Goal: Task Accomplishment & Management: Find specific page/section

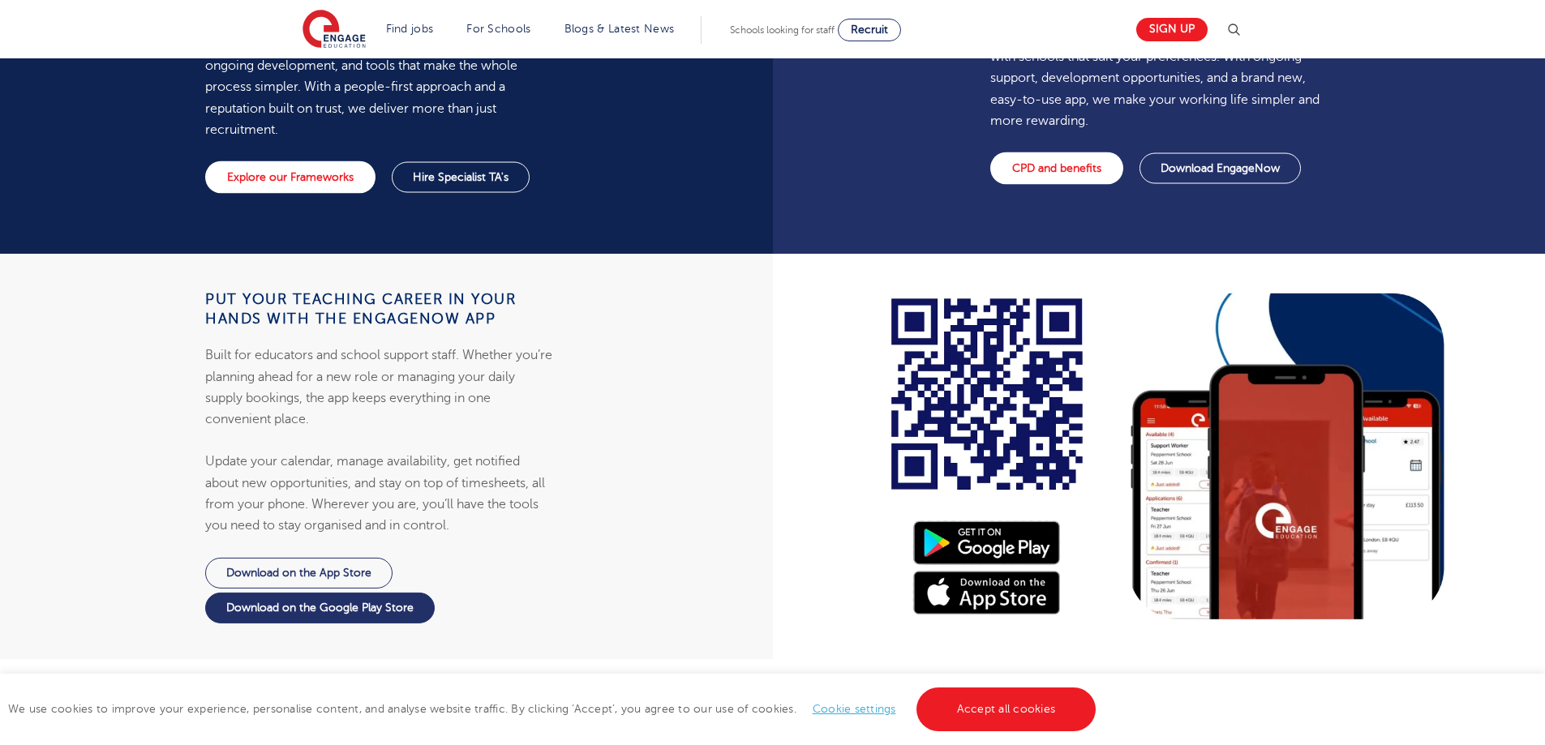
scroll to position [1378, 0]
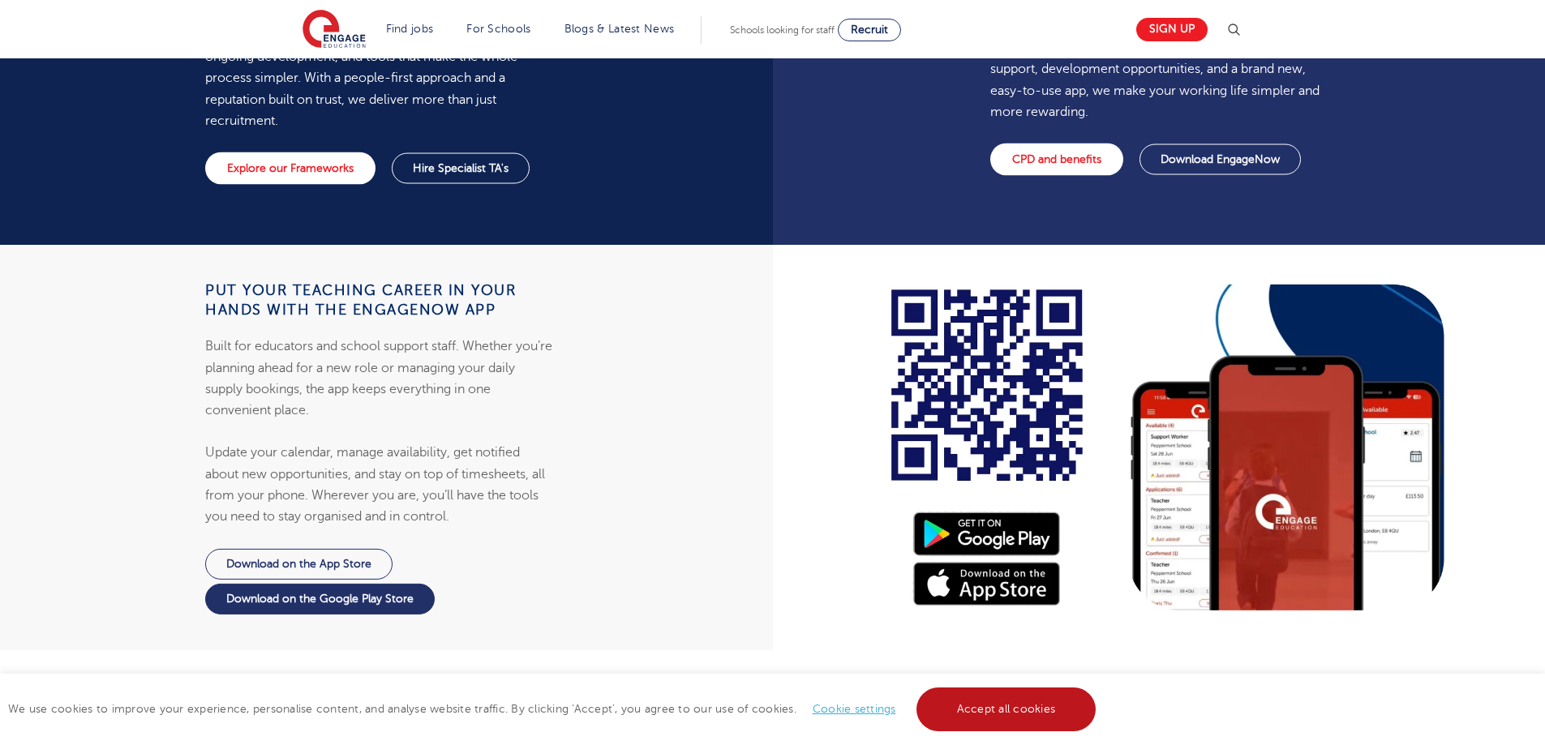
click at [1035, 709] on link "Accept all cookies" at bounding box center [1006, 710] width 180 height 44
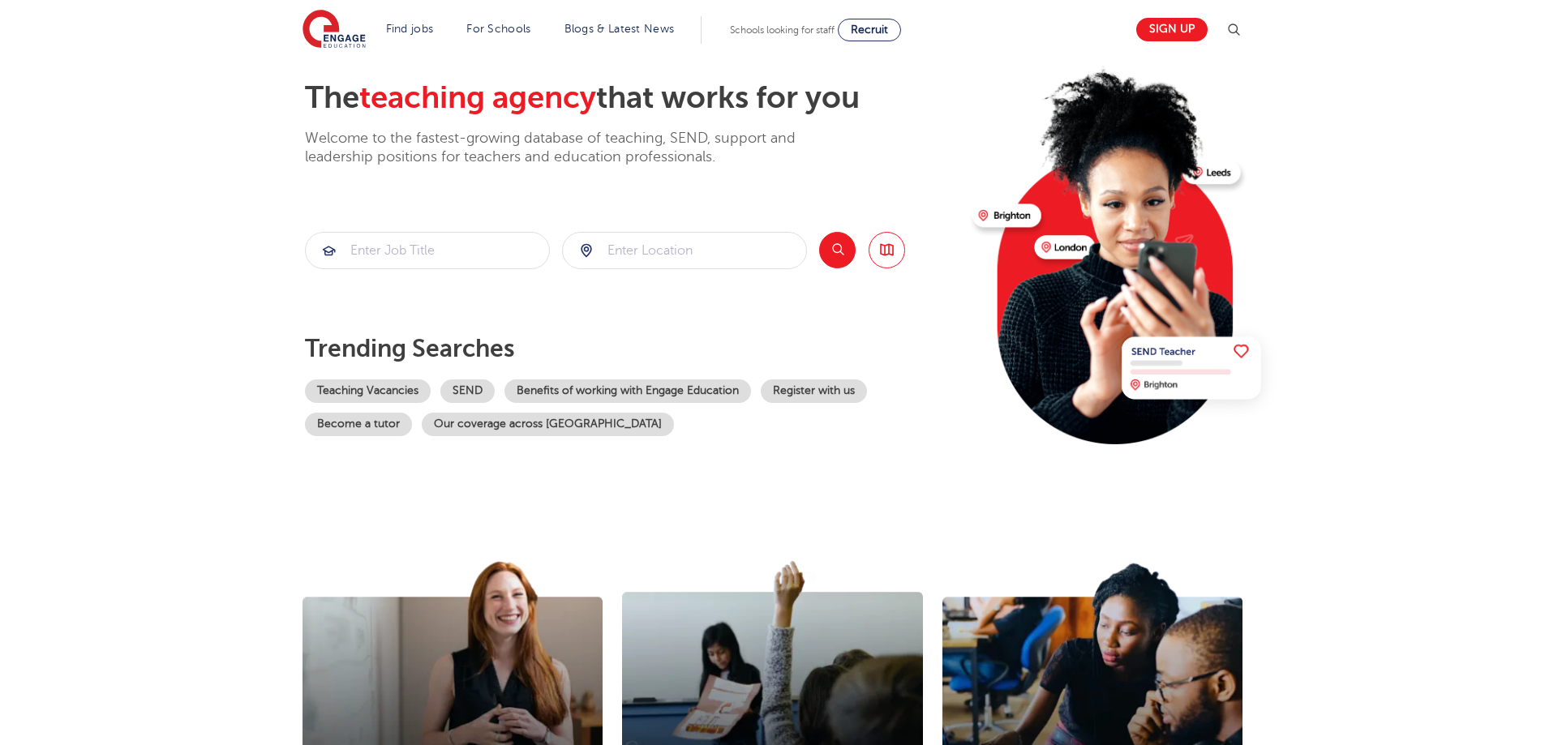
scroll to position [0, 0]
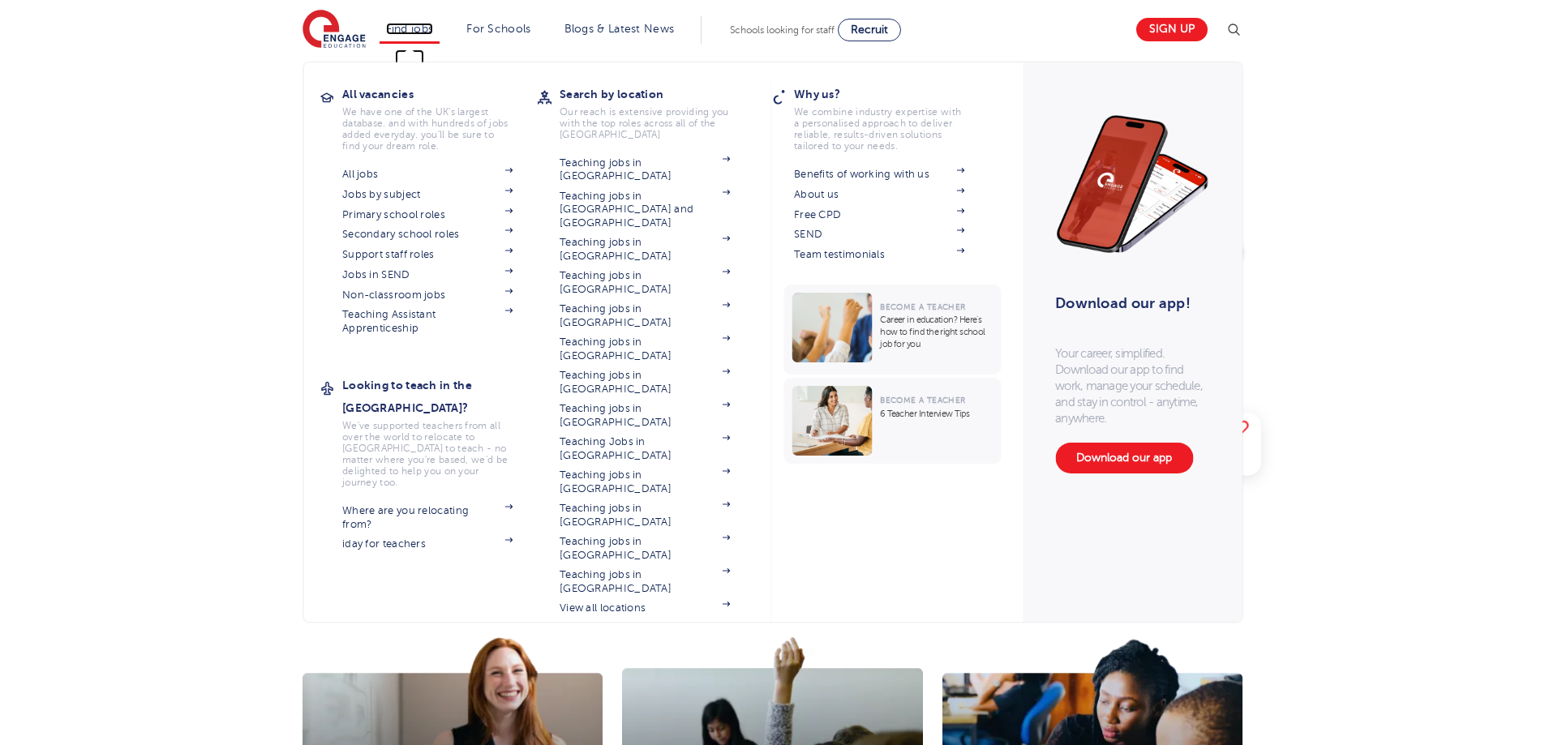
click at [423, 28] on link "Find jobs" at bounding box center [410, 29] width 48 height 12
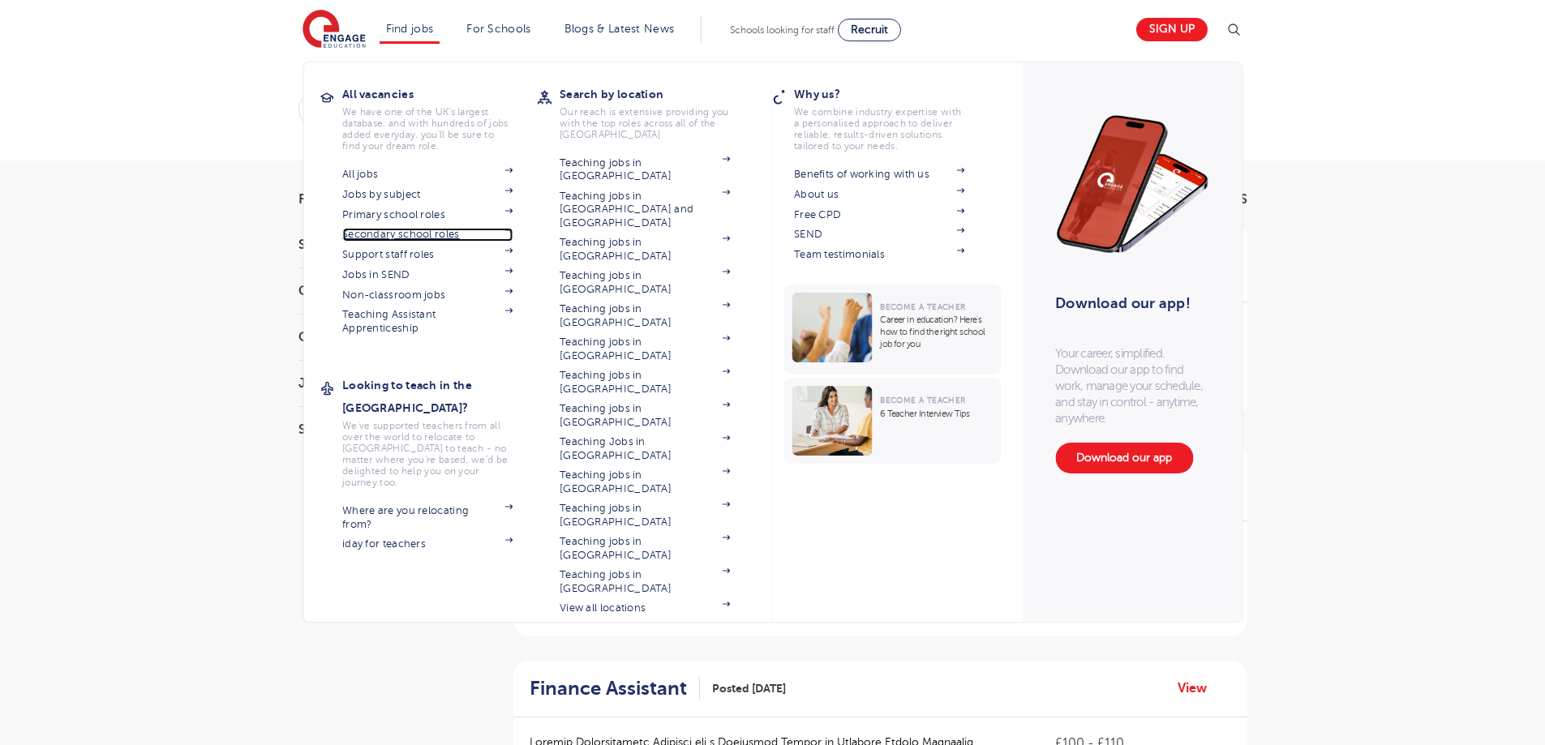
click at [479, 234] on link "Secondary school roles" at bounding box center [427, 234] width 170 height 13
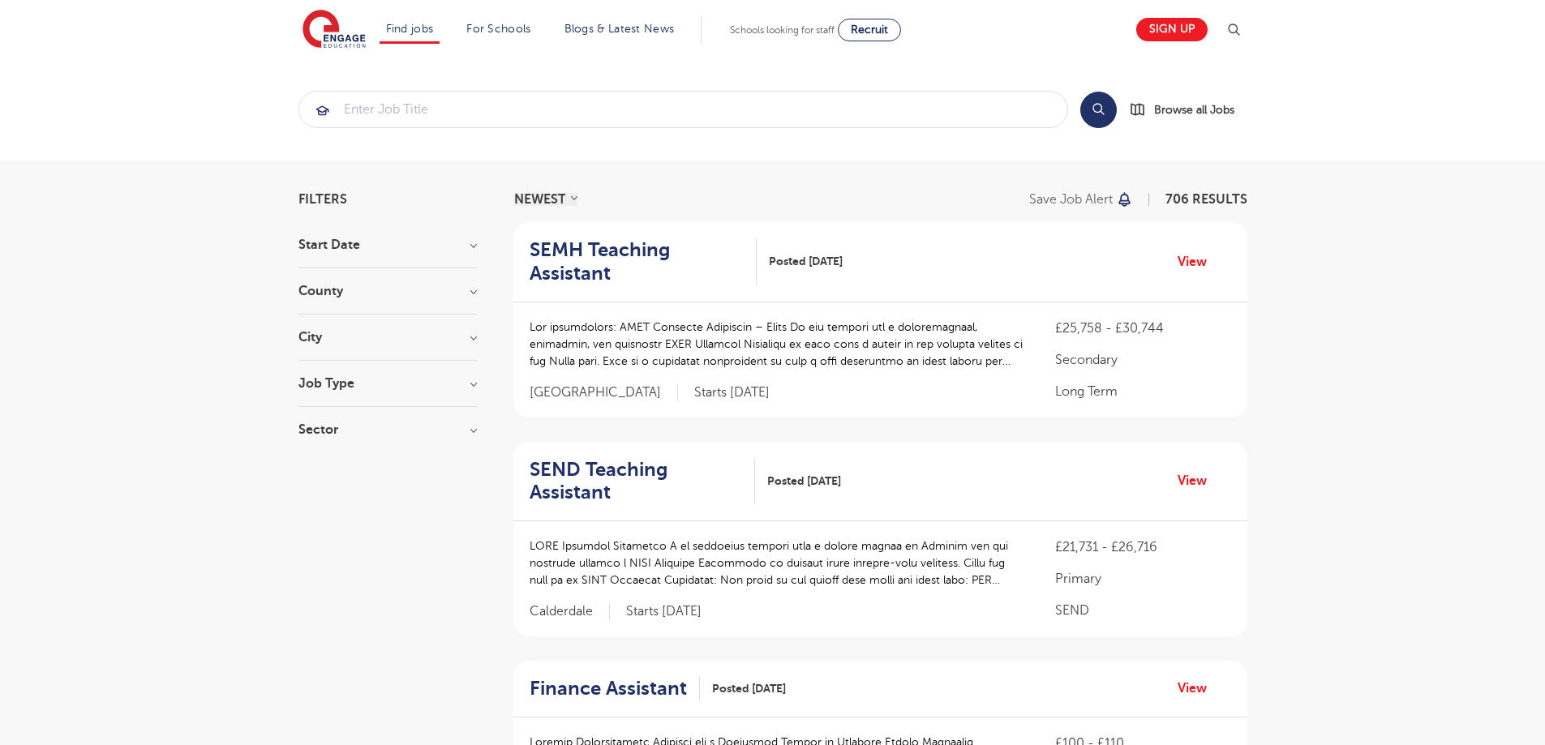
click at [449, 342] on h3 "City" at bounding box center [387, 337] width 178 height 13
click at [464, 338] on h3 "City" at bounding box center [387, 337] width 178 height 13
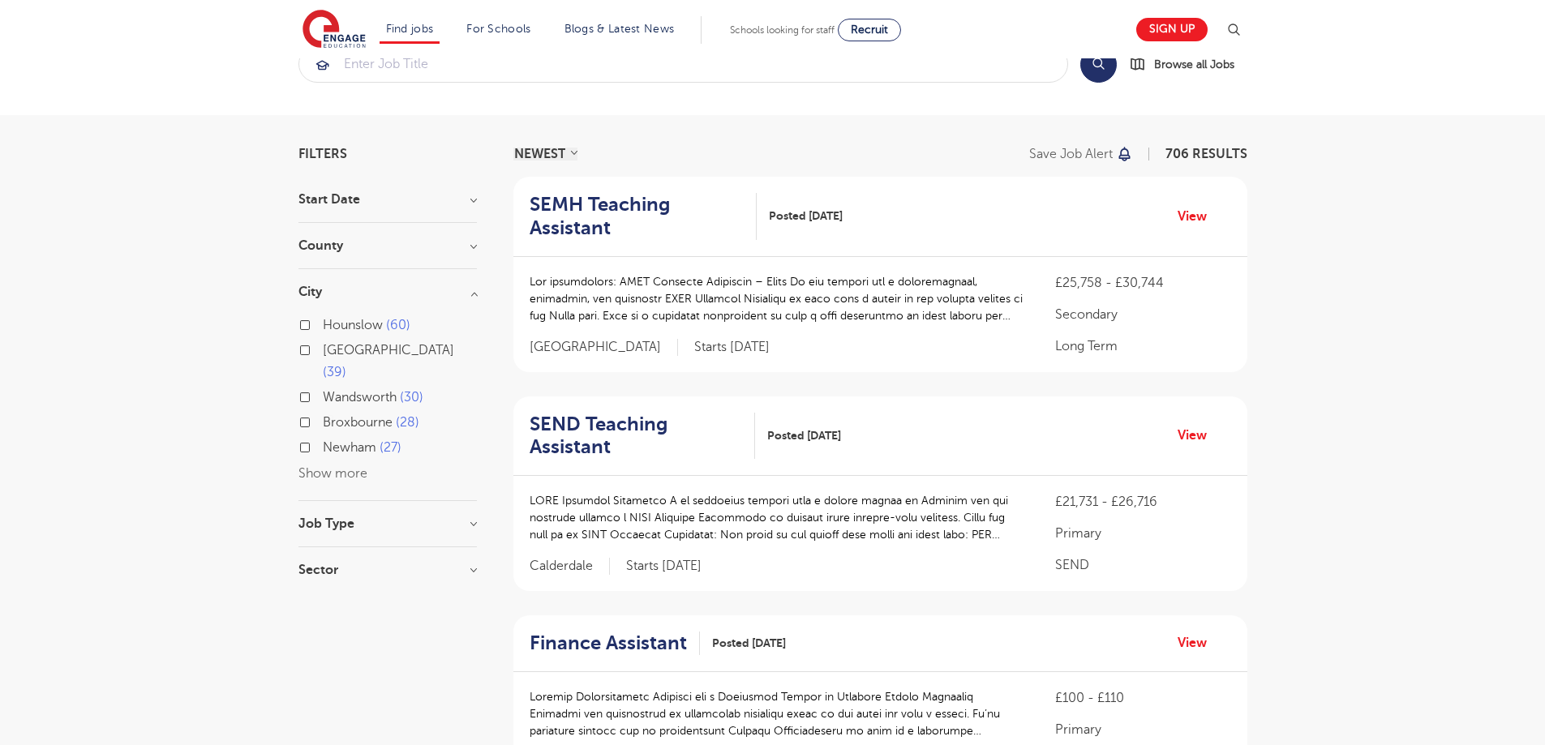
scroll to position [81, 0]
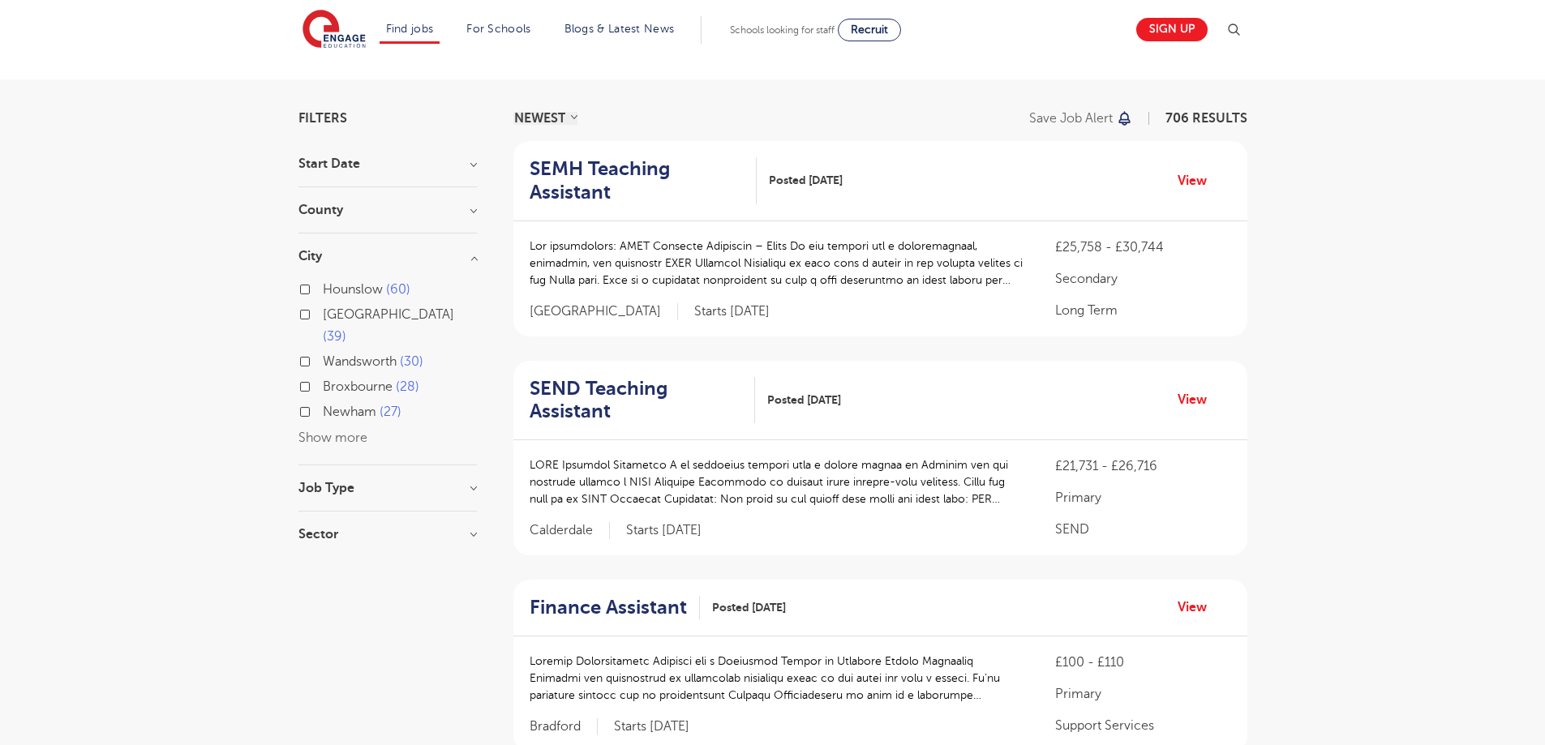
click at [345, 431] on button "Show more" at bounding box center [332, 438] width 69 height 15
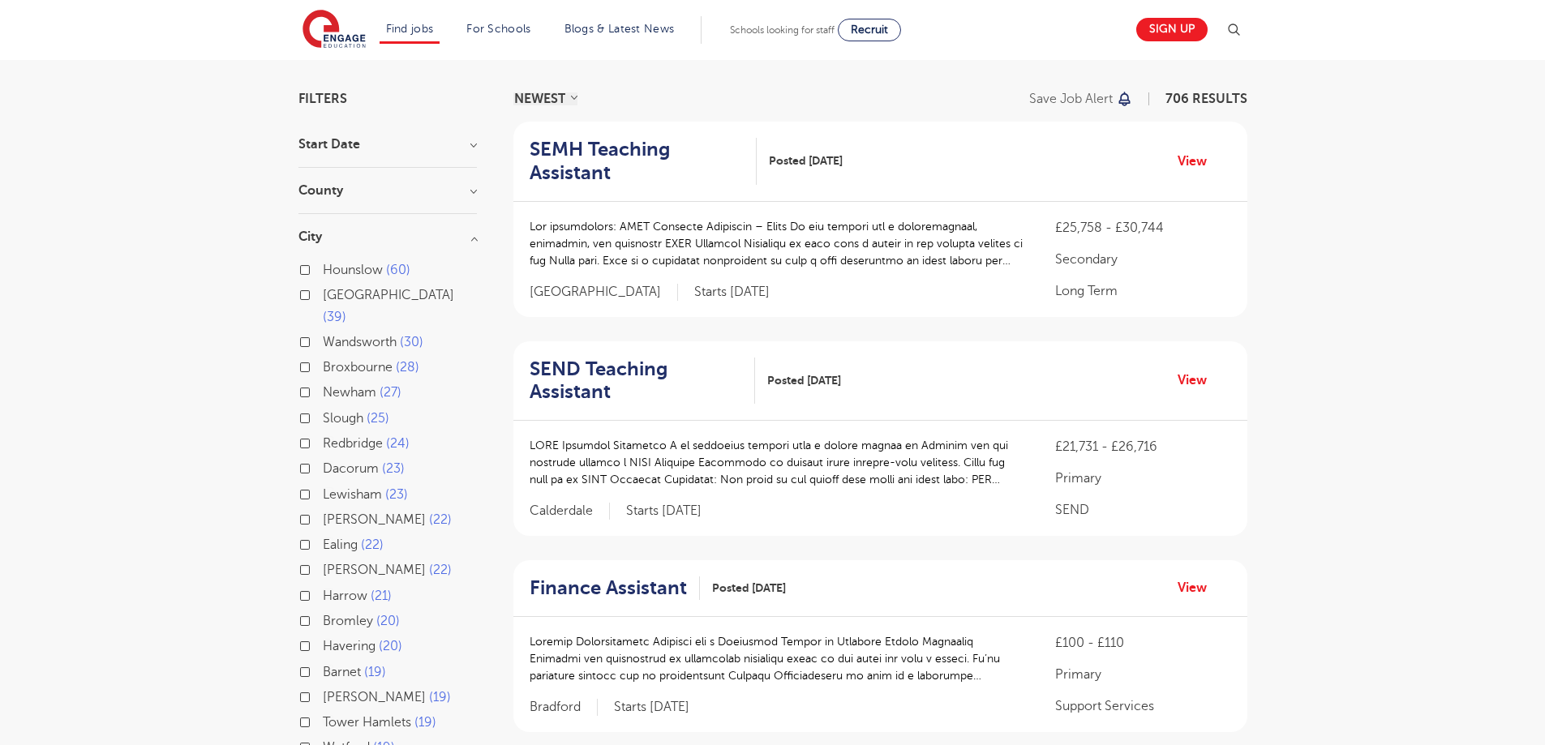
scroll to position [162, 0]
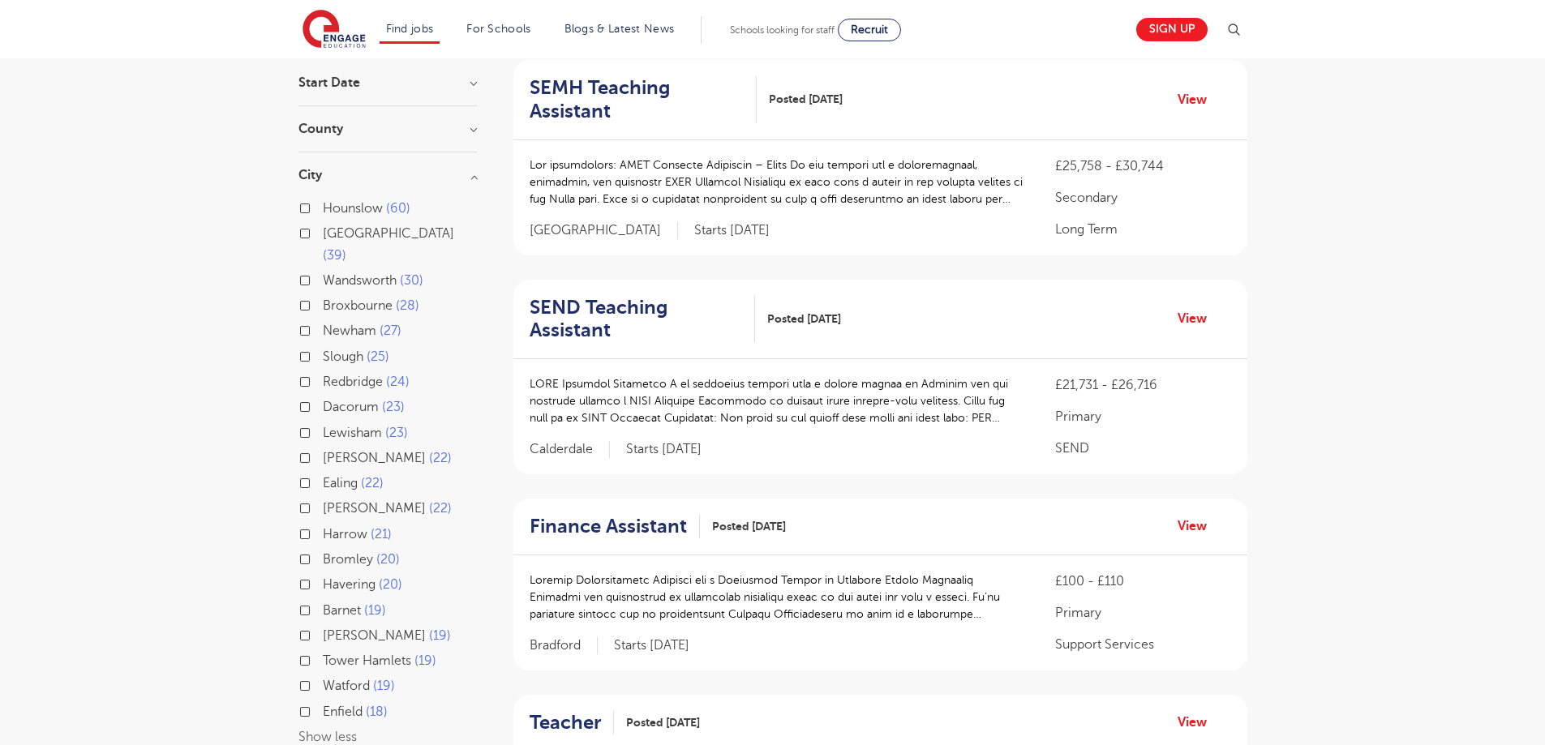
click at [323, 650] on label "Tower Hamlets 19" at bounding box center [380, 660] width 114 height 21
click at [323, 654] on input "Tower Hamlets 19" at bounding box center [328, 659] width 11 height 11
checkbox input "true"
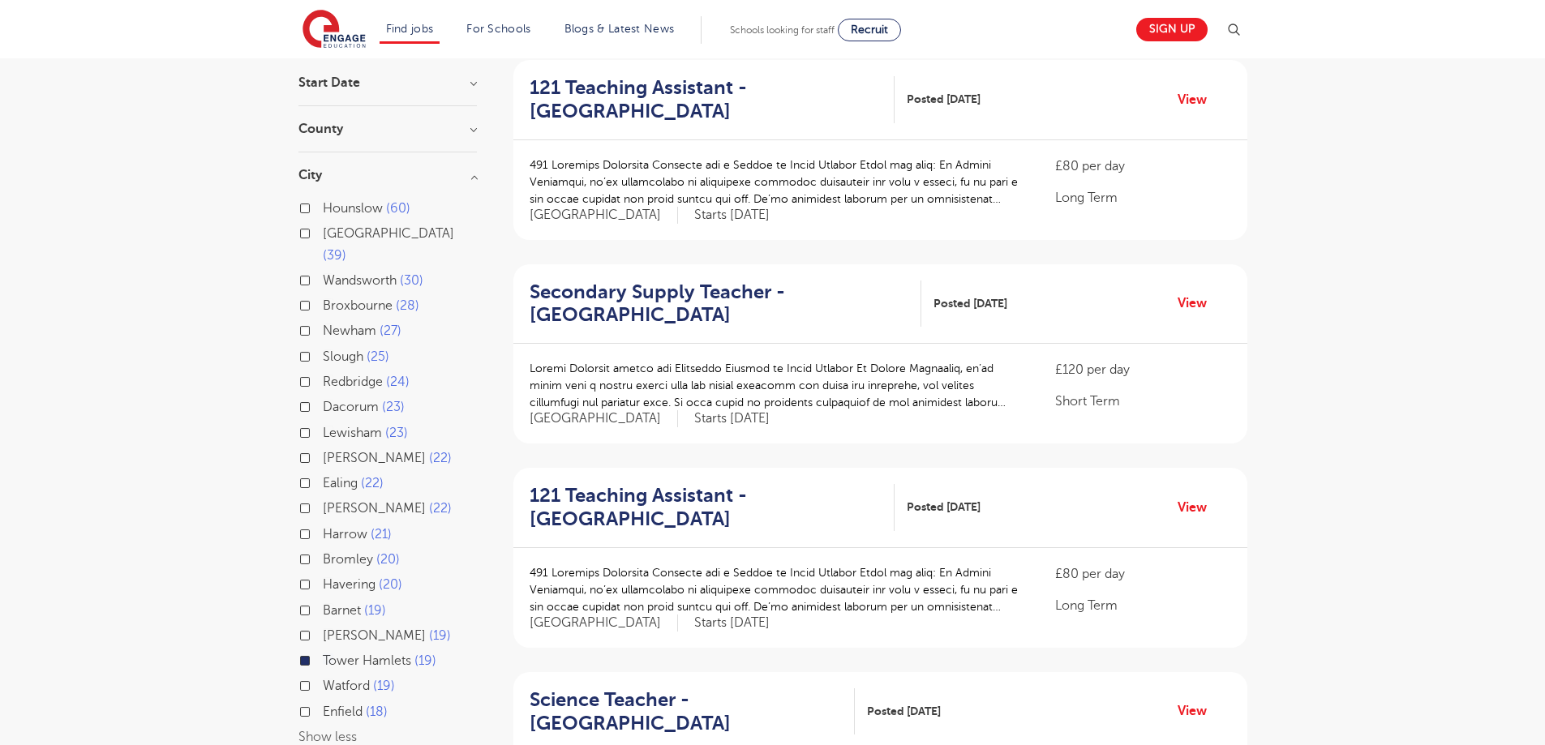
click at [323, 320] on label "Newham 27" at bounding box center [362, 330] width 79 height 21
click at [323, 324] on input "Newham 27" at bounding box center [328, 329] width 11 height 11
checkbox input "true"
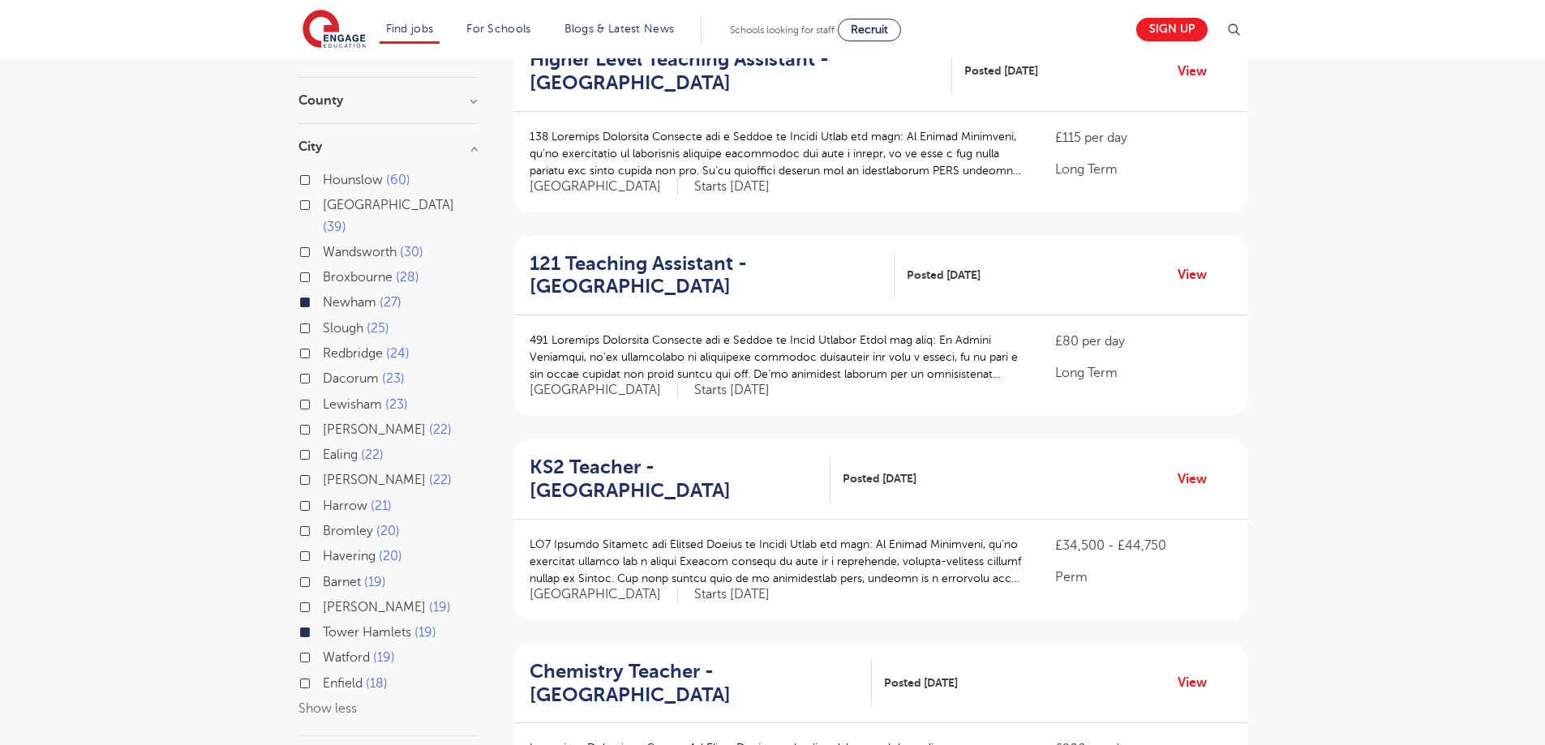
scroll to position [162, 0]
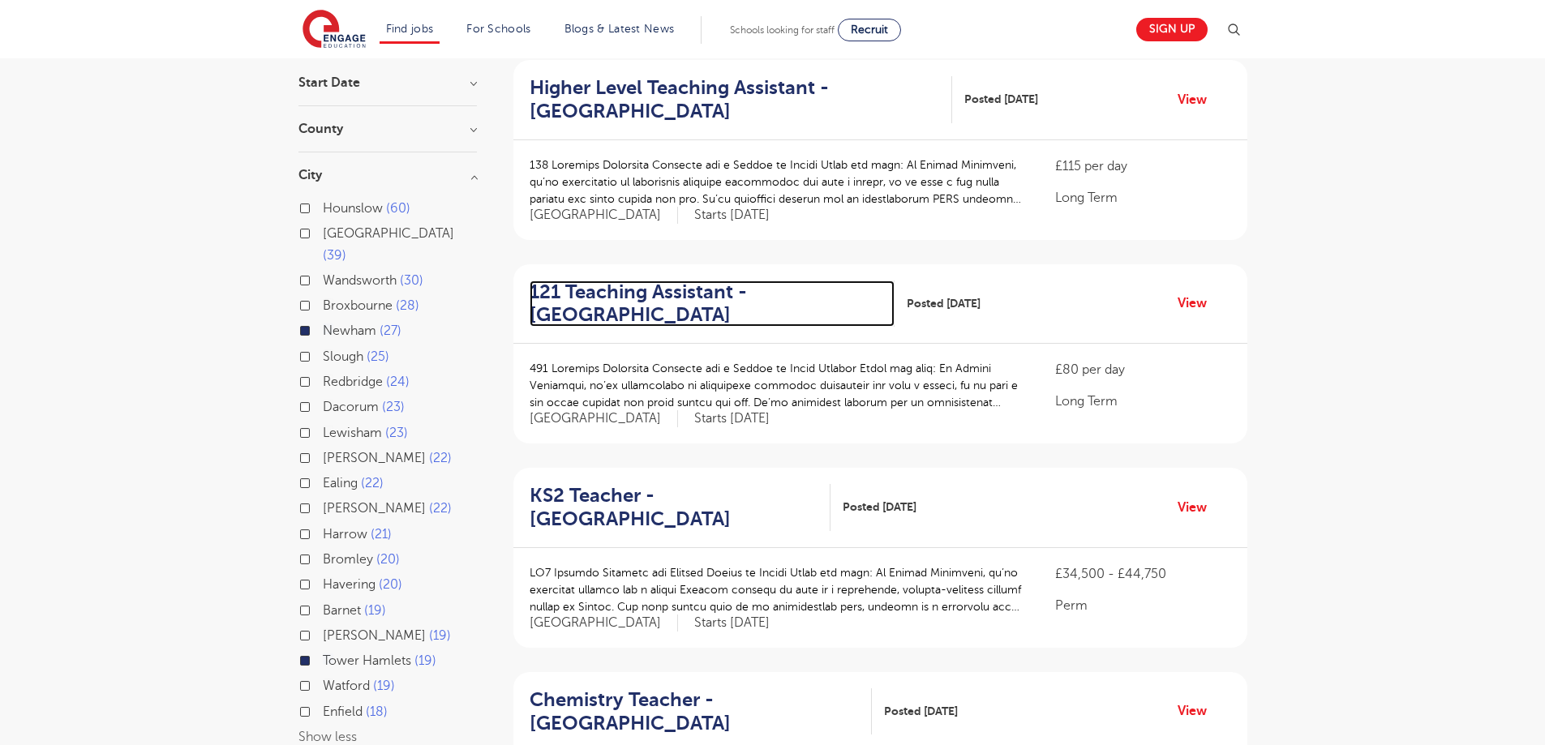
click at [652, 296] on h2 "121 Teaching Assistant - Tower Hamlets" at bounding box center [705, 304] width 353 height 47
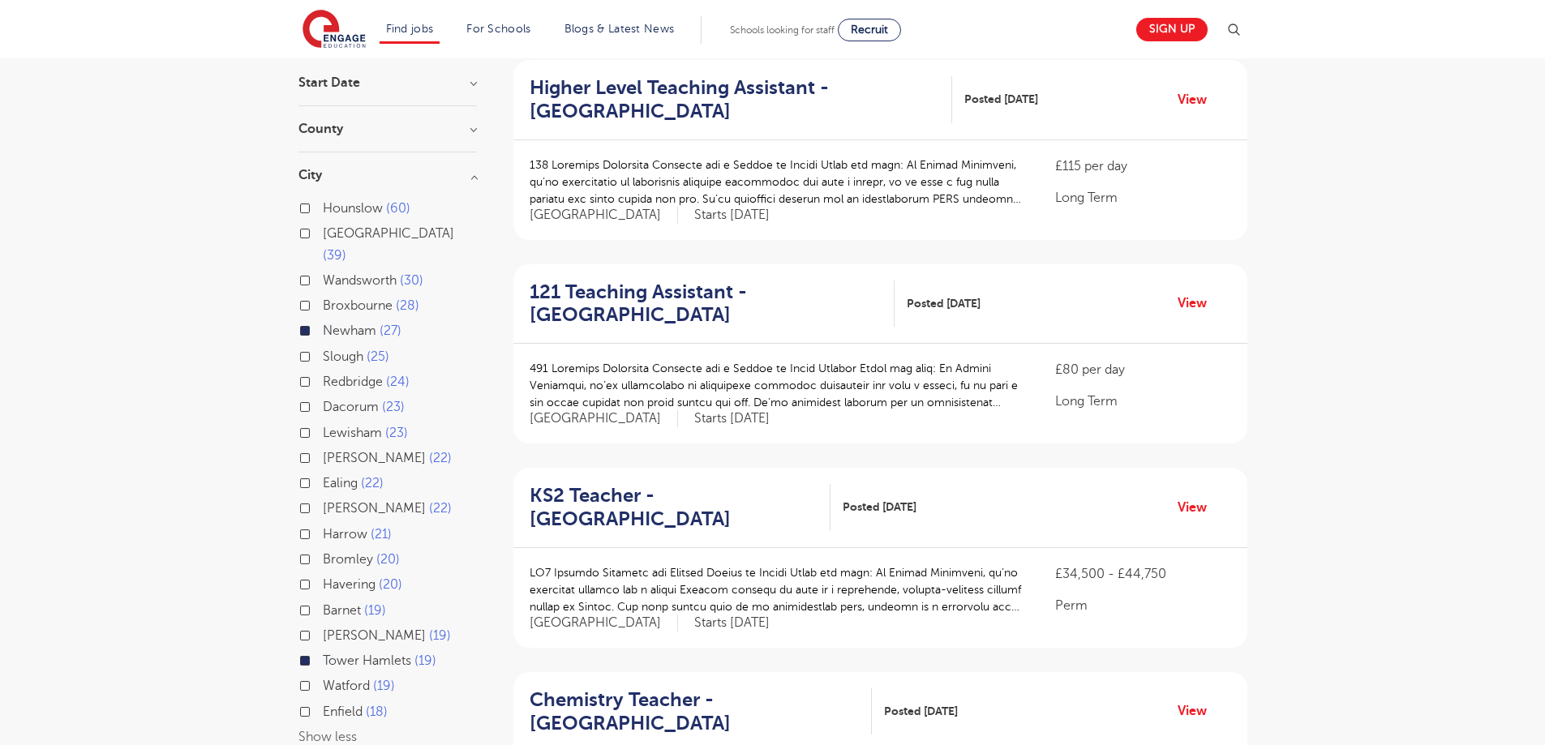
scroll to position [487, 0]
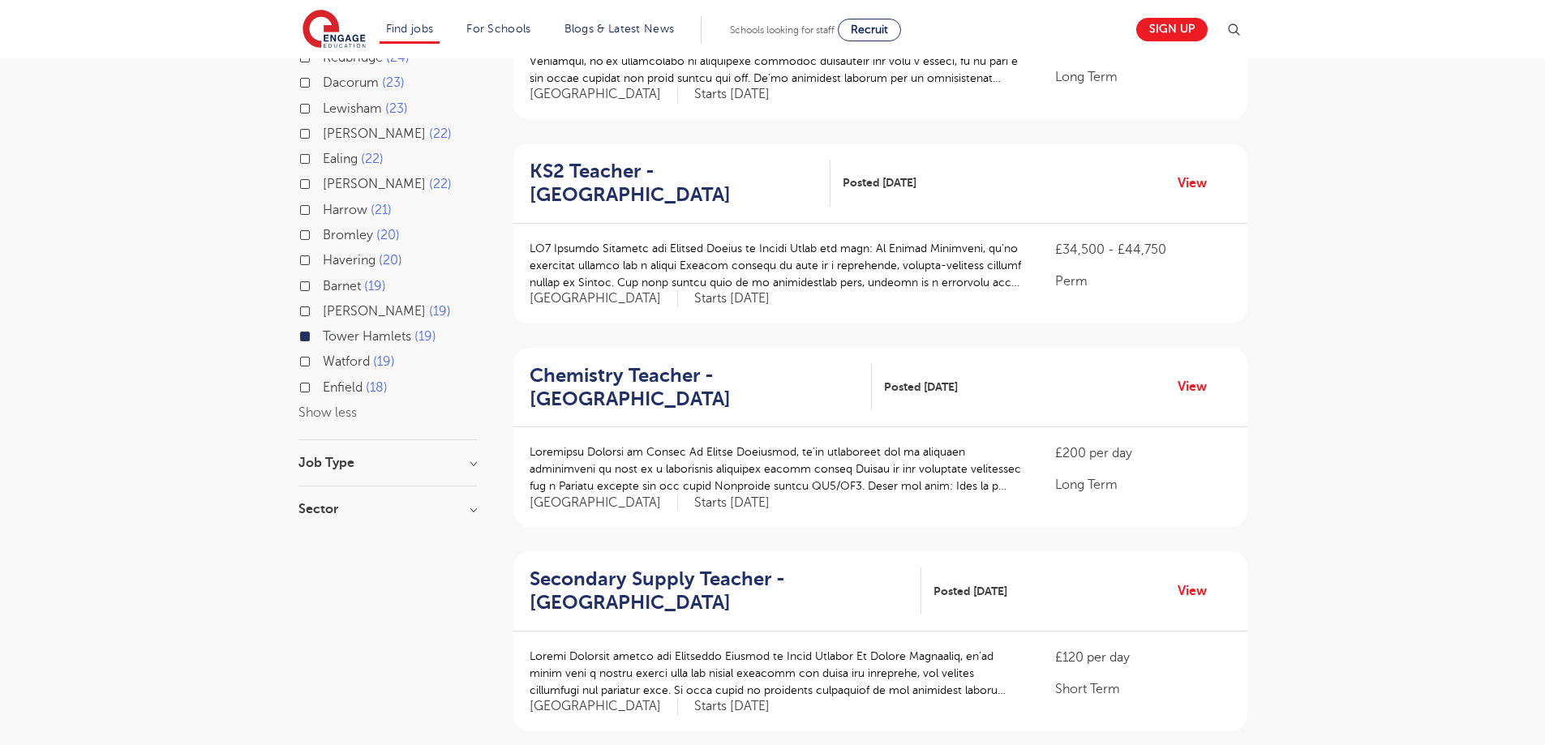
click at [395, 503] on h3 "Sector" at bounding box center [387, 509] width 178 height 13
click at [390, 457] on div "Job Type" at bounding box center [387, 472] width 178 height 30
click at [465, 457] on h3 "Job Type" at bounding box center [387, 463] width 178 height 13
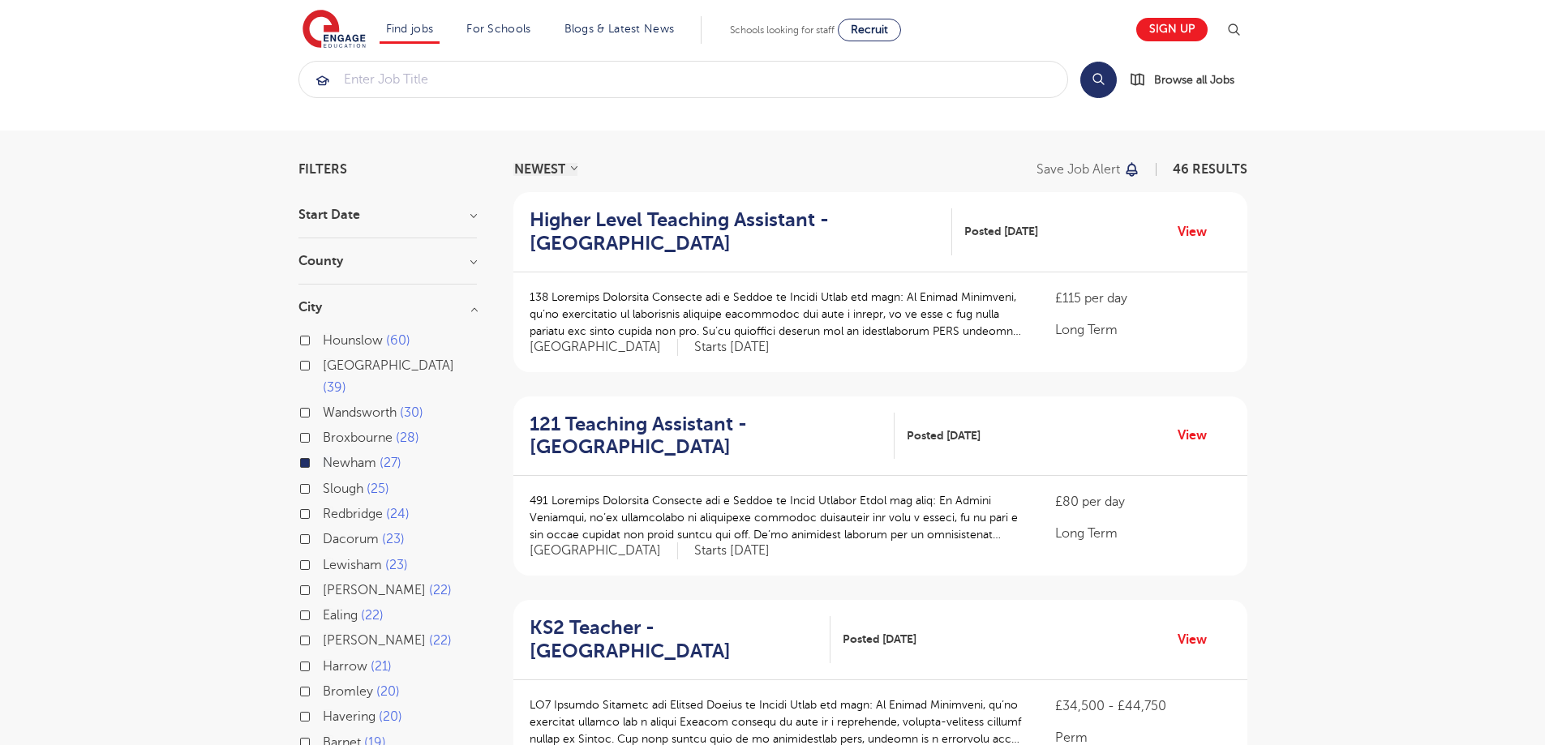
scroll to position [0, 0]
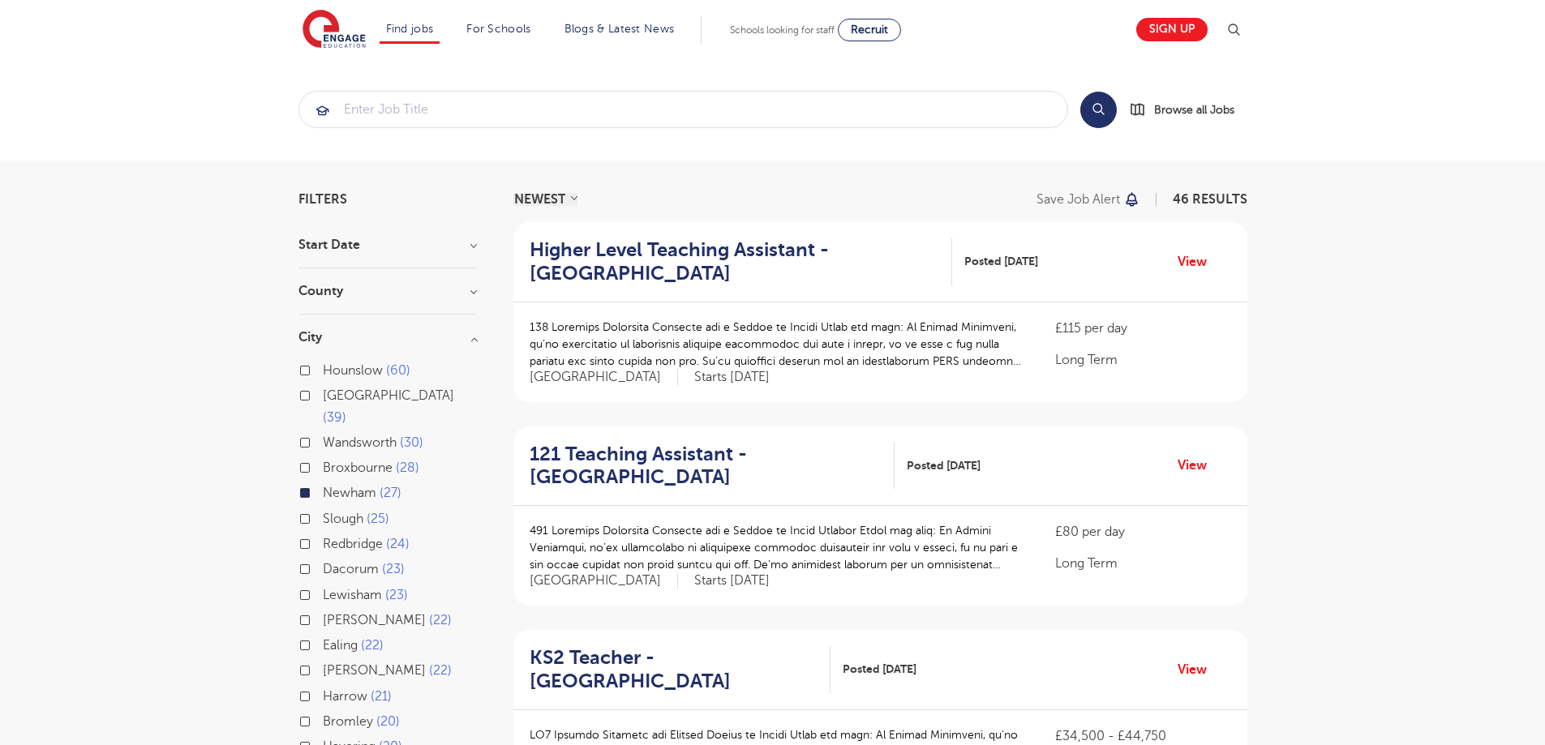
click at [437, 285] on h3 "County" at bounding box center [387, 291] width 178 height 13
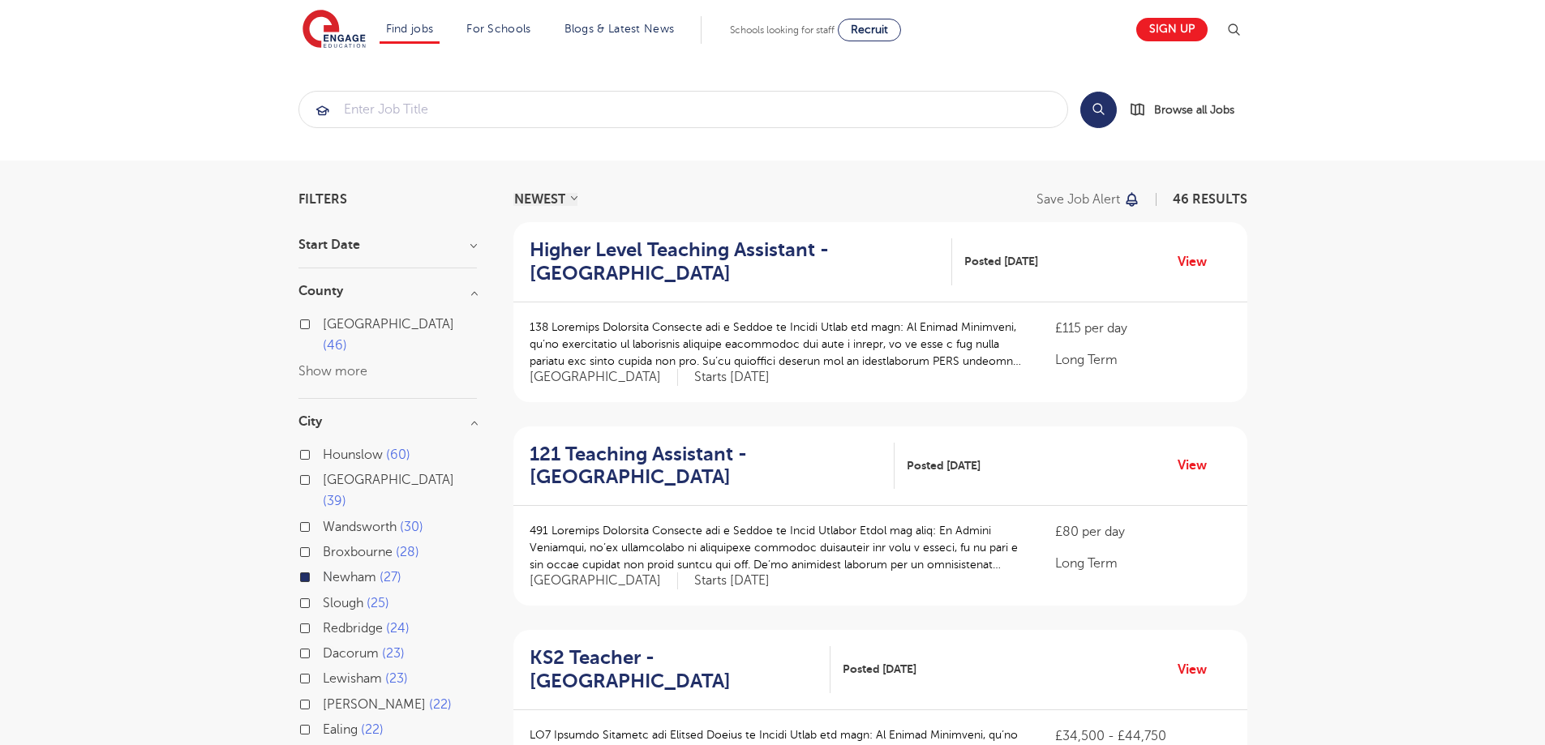
click at [323, 326] on label "London 46" at bounding box center [400, 335] width 154 height 43
click at [323, 326] on input "London 46" at bounding box center [328, 322] width 11 height 11
checkbox input "true"
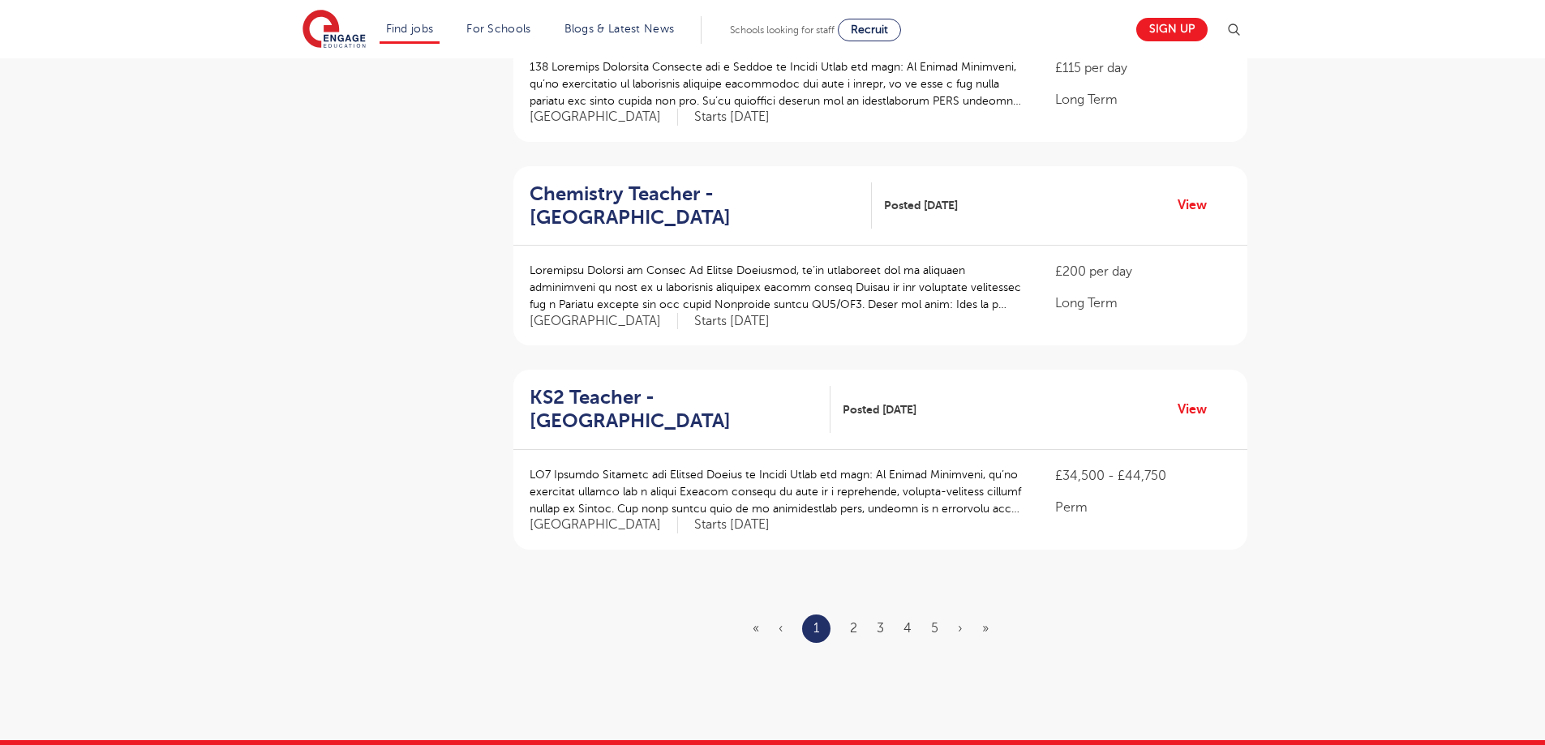
scroll to position [1703, 0]
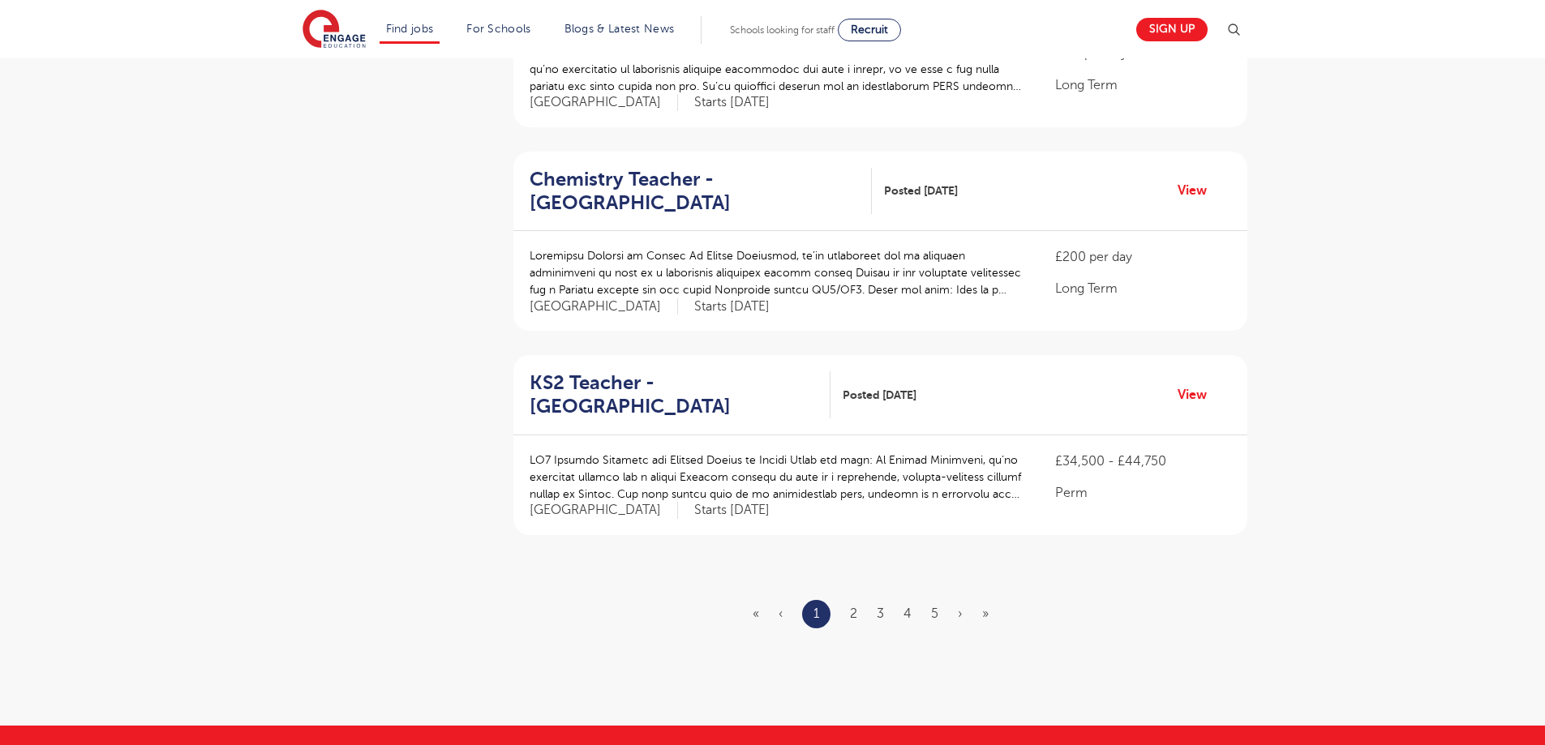
click at [860, 600] on ul "« ‹ 1 2 3 4 5 › »" at bounding box center [879, 614] width 255 height 28
click at [854, 607] on link "2" at bounding box center [853, 614] width 7 height 15
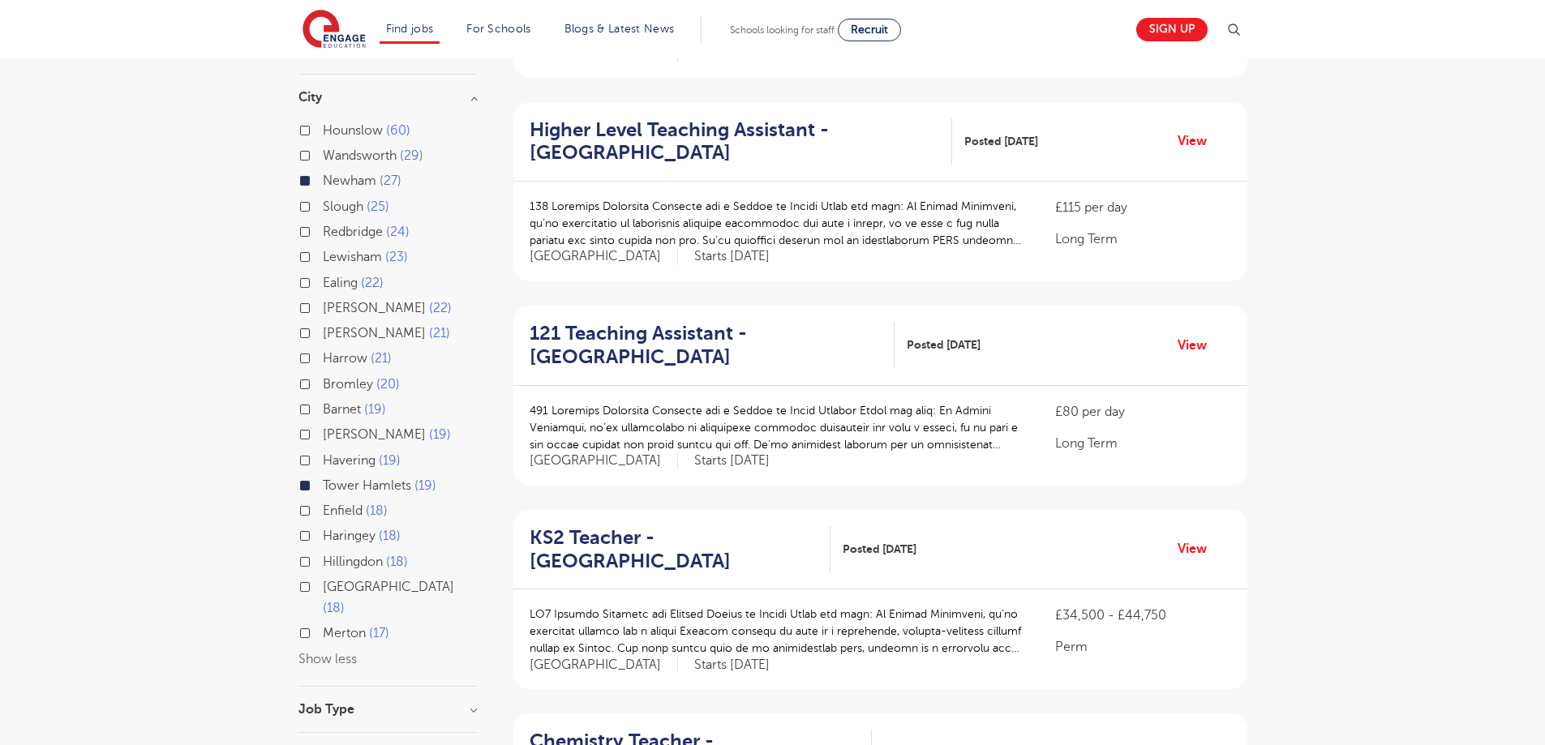
scroll to position [405, 0]
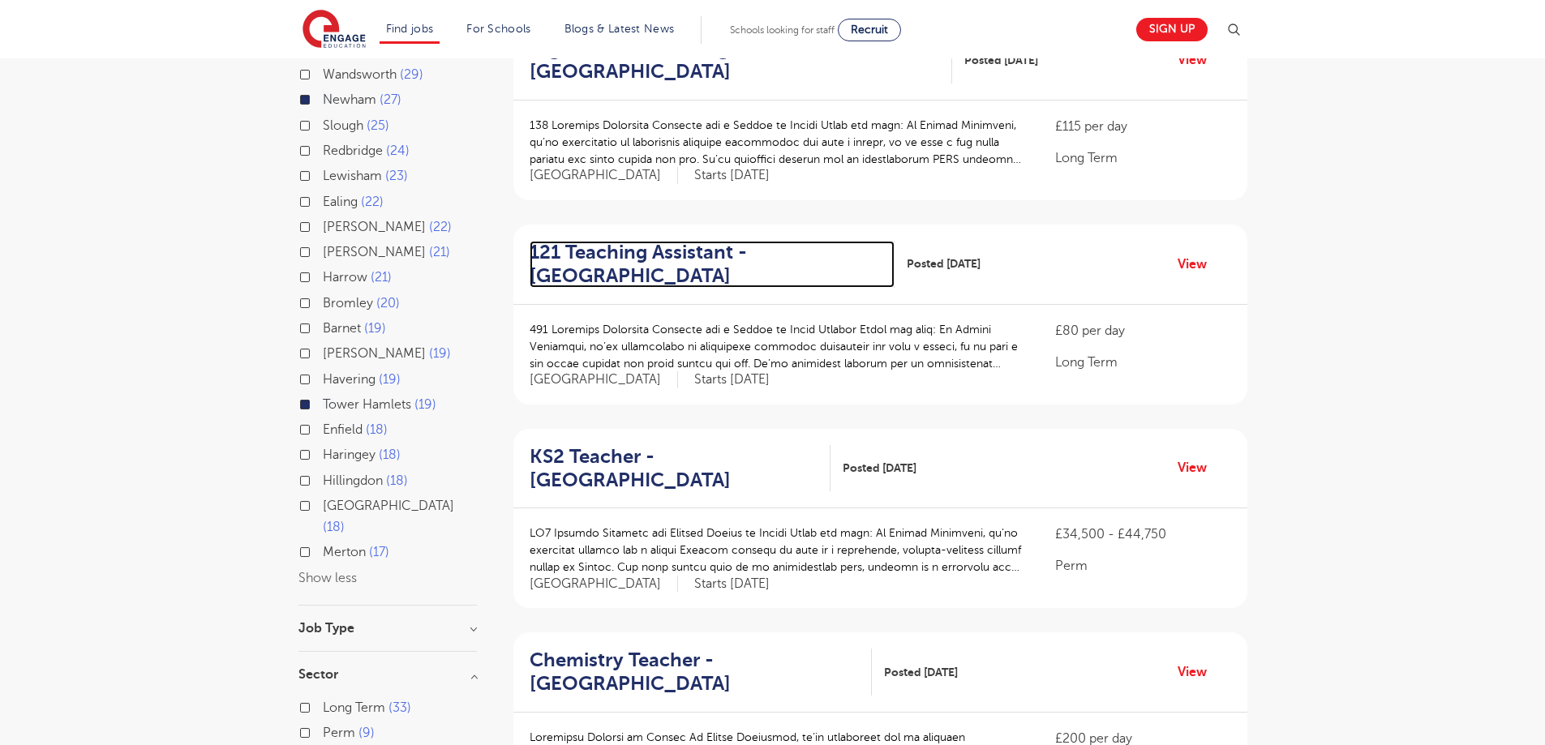
click at [740, 253] on h2 "121 Teaching Assistant - Tower Hamlets" at bounding box center [705, 264] width 353 height 47
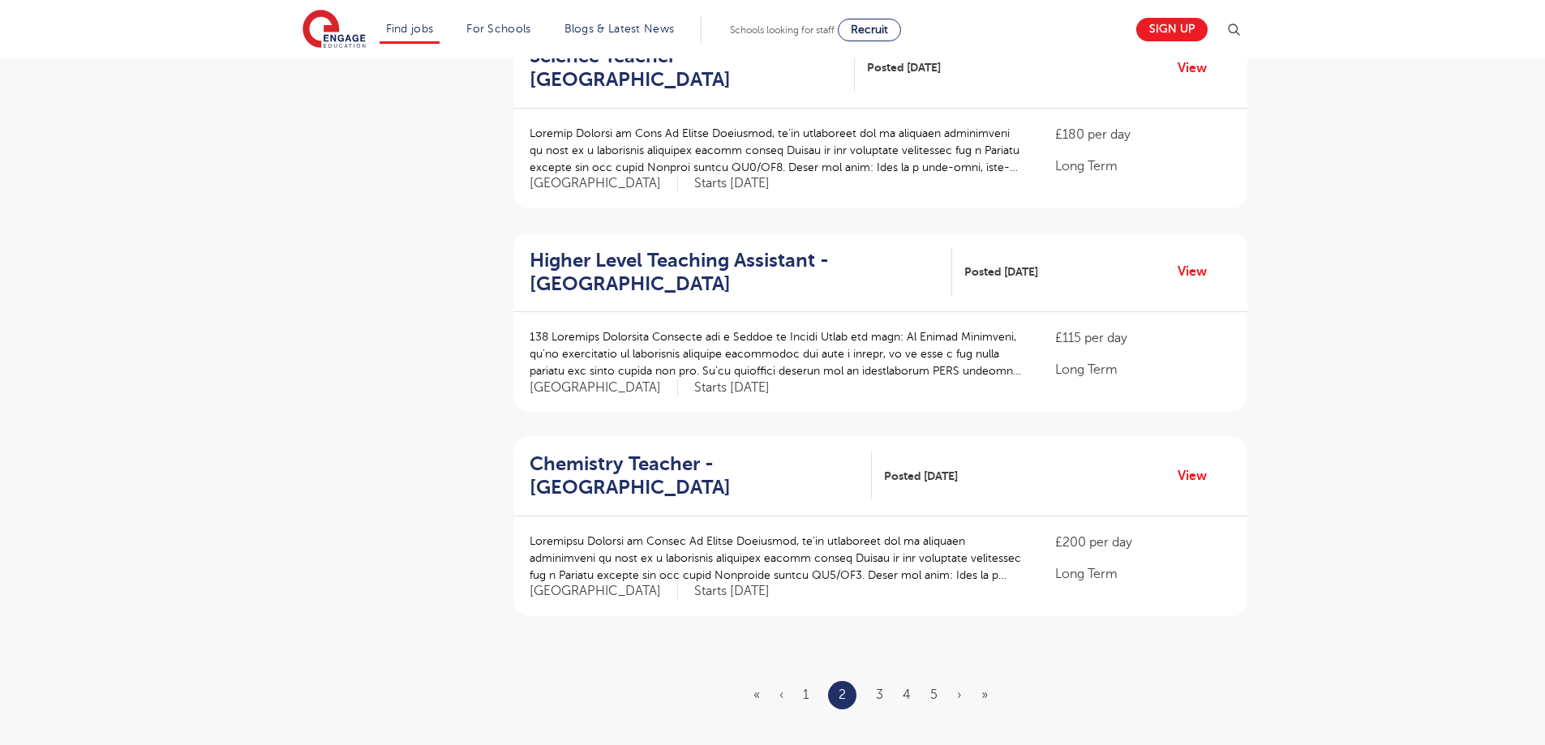
scroll to position [1703, 0]
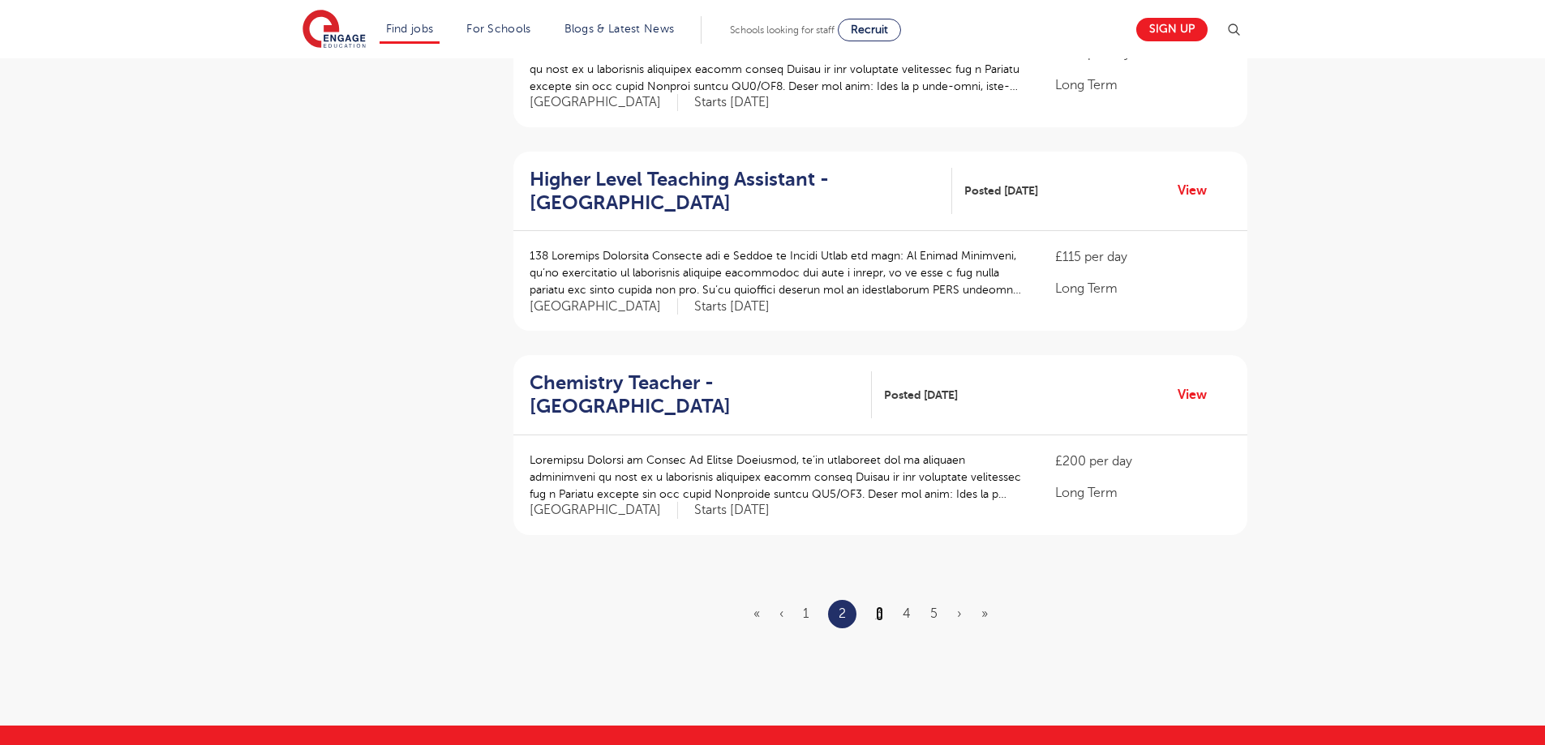
click at [883, 607] on link "3" at bounding box center [879, 614] width 7 height 15
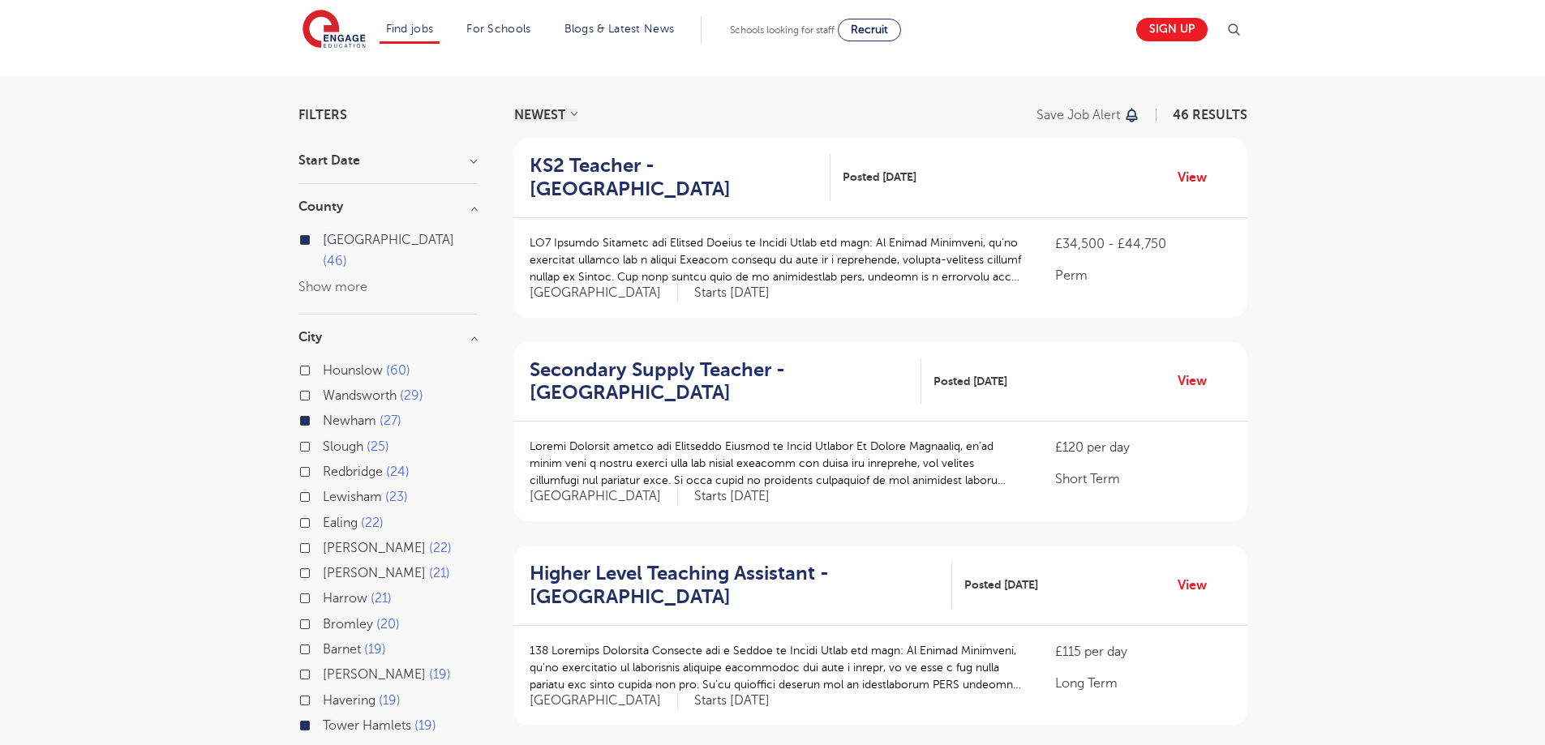
scroll to position [243, 0]
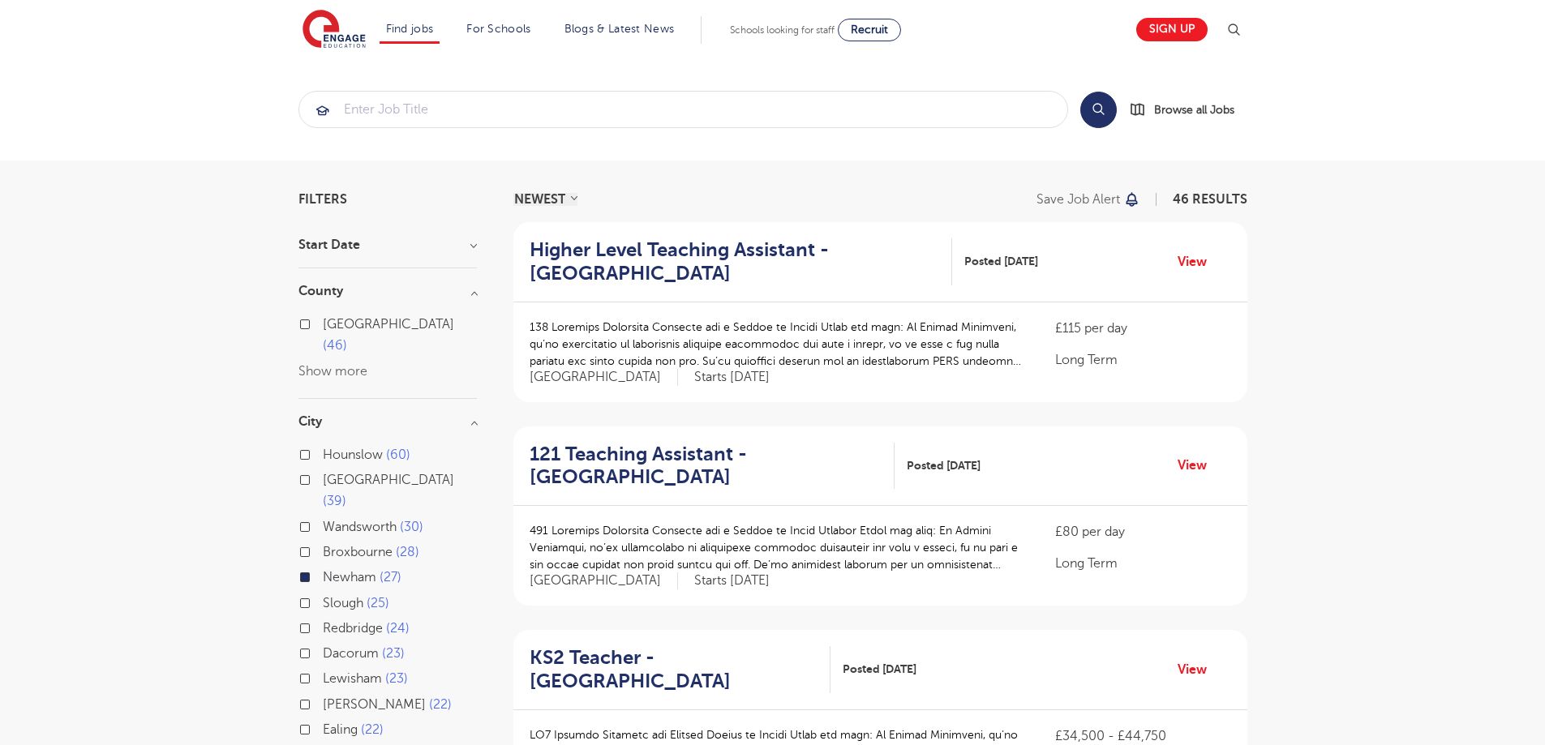
scroll to position [162, 0]
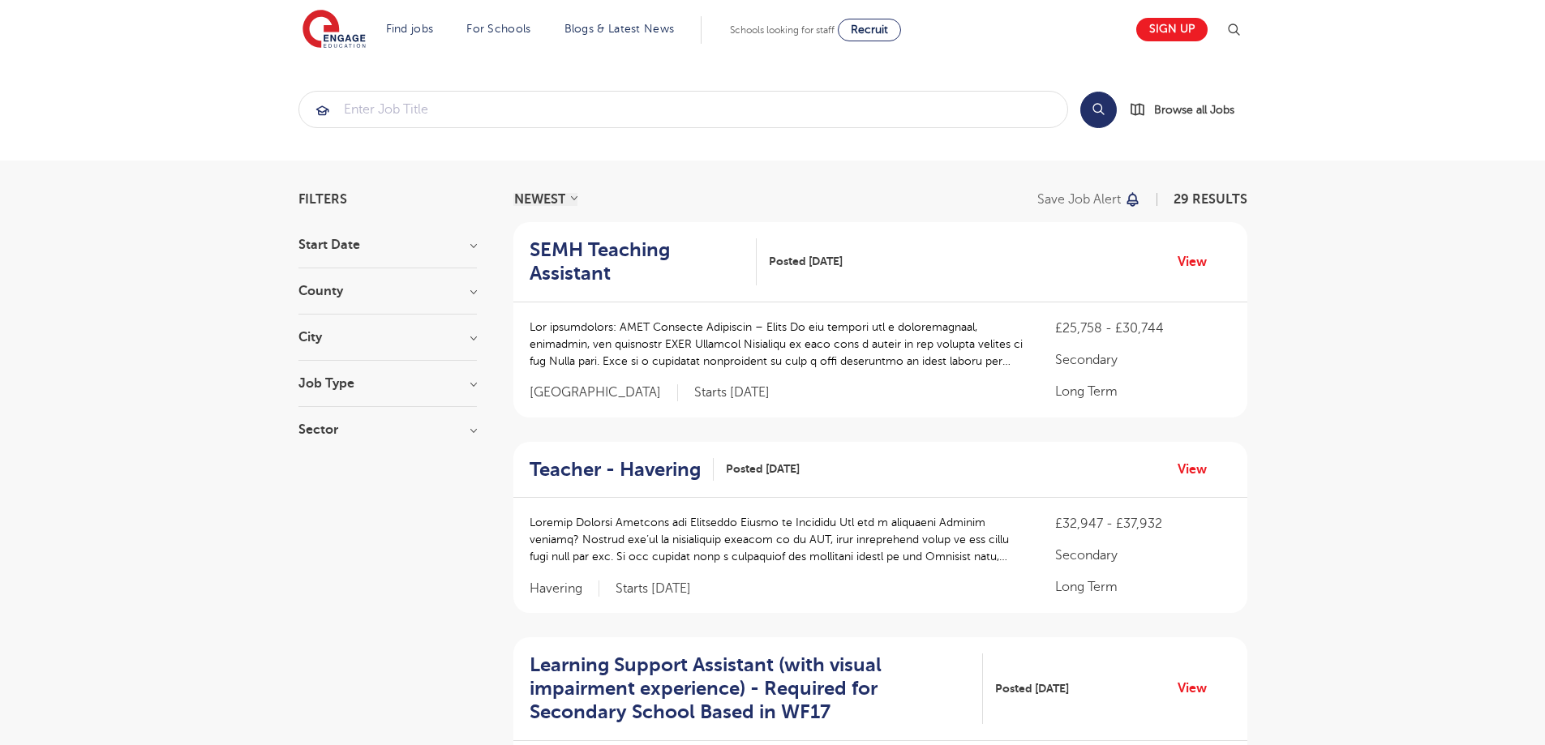
click at [470, 386] on h3 "Job Type" at bounding box center [387, 383] width 178 height 13
click at [462, 428] on h3 "Sector" at bounding box center [387, 429] width 178 height 13
click at [349, 590] on button "Show more" at bounding box center [332, 589] width 69 height 15
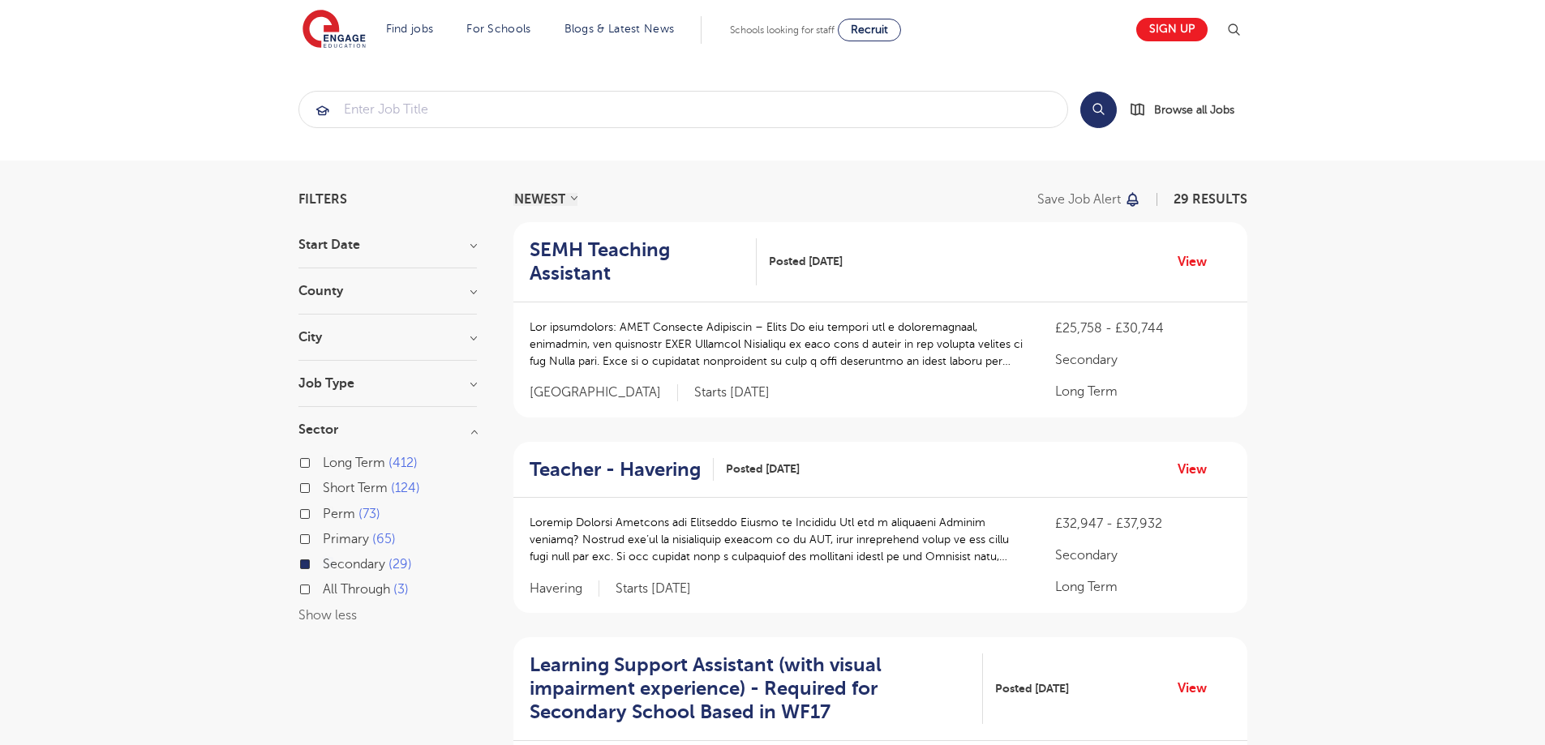
click at [423, 337] on h3 "City" at bounding box center [387, 337] width 178 height 13
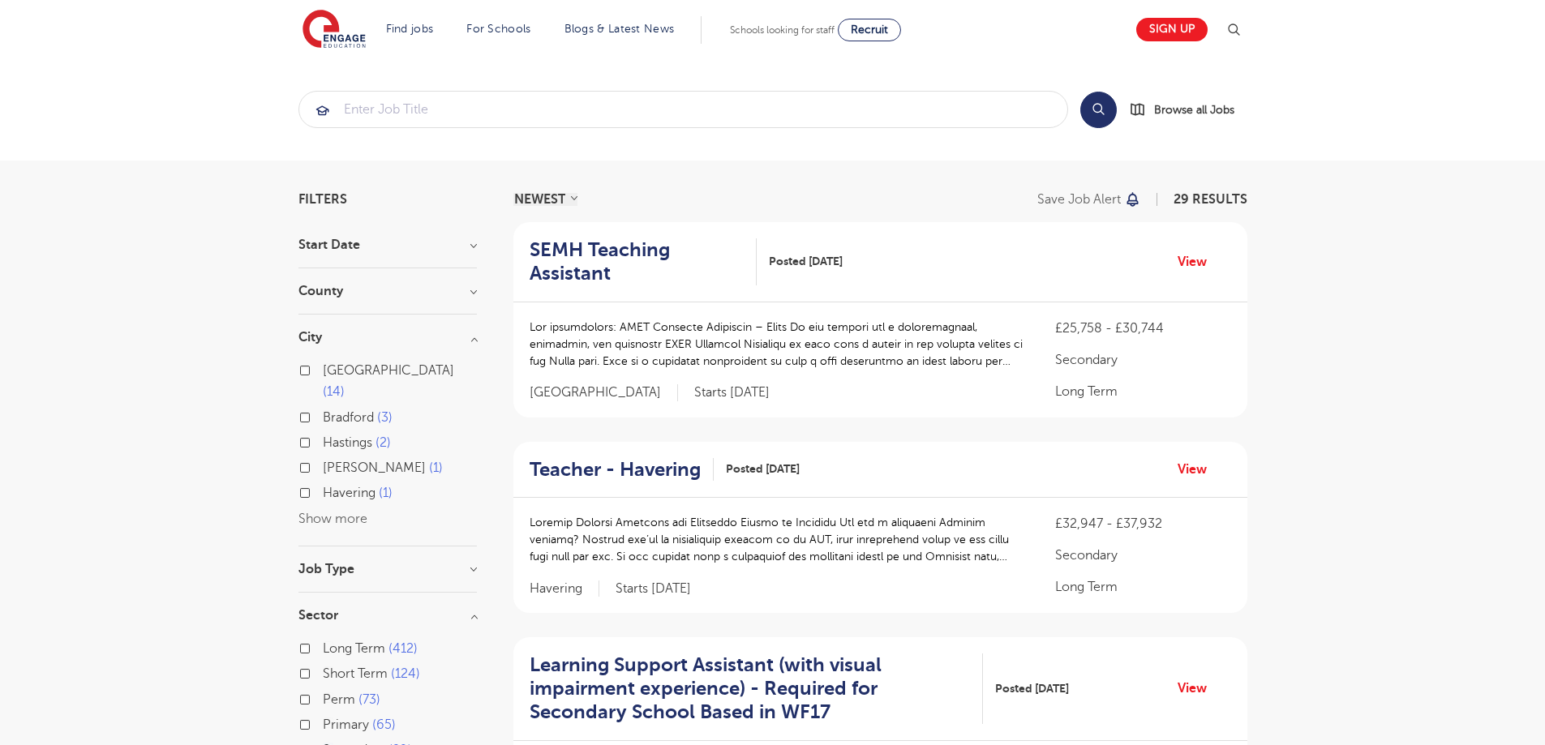
click at [312, 512] on button "Show more" at bounding box center [332, 519] width 69 height 15
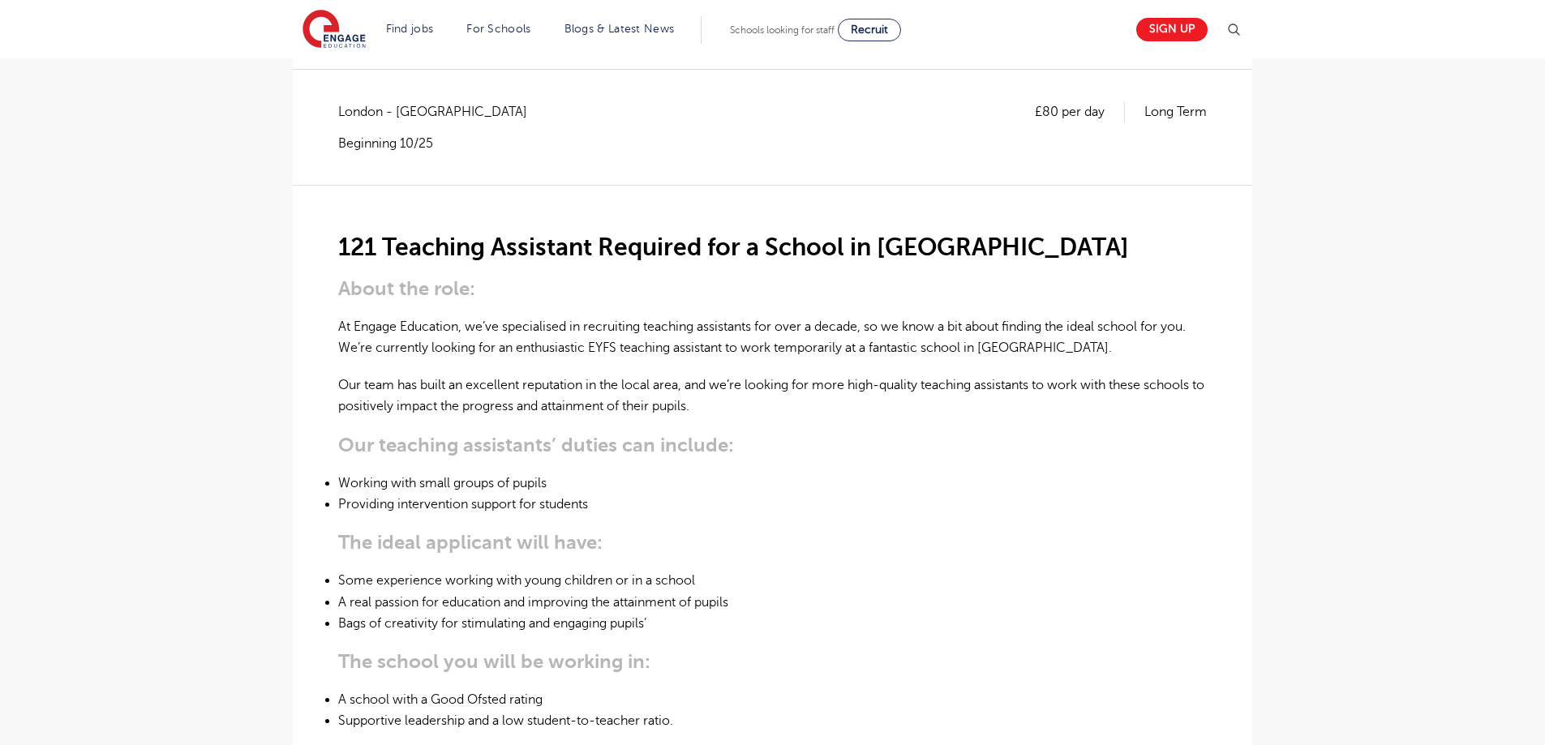
scroll to position [324, 0]
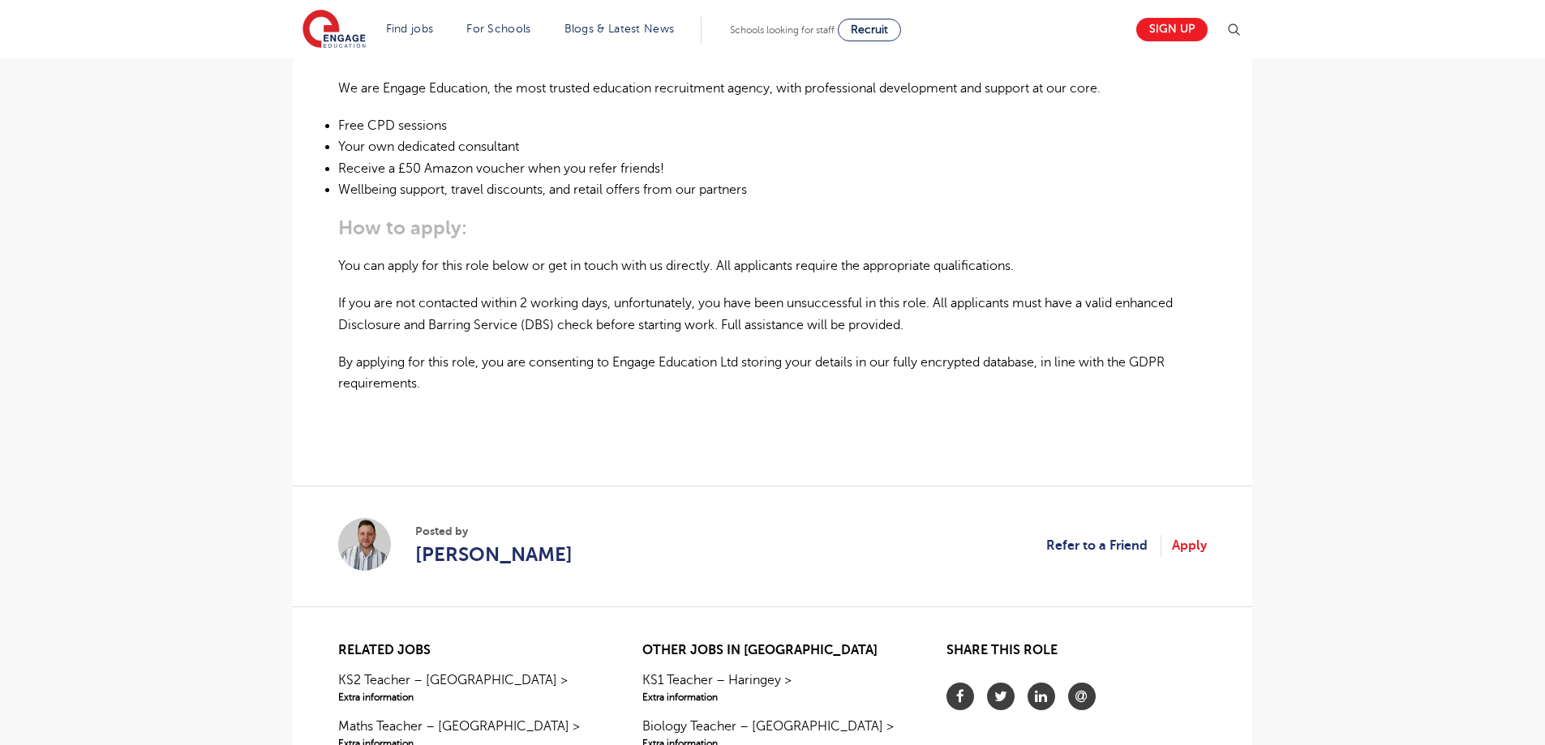
scroll to position [1135, 0]
